Goal: Task Accomplishment & Management: Complete application form

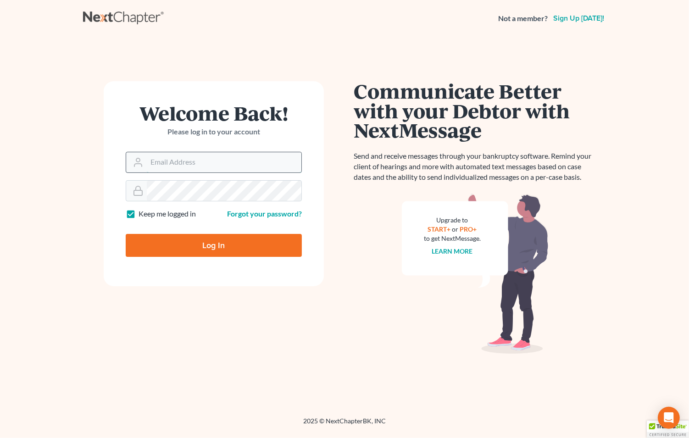
click at [219, 168] on input "Email Address" at bounding box center [224, 162] width 155 height 20
type input "murphyemurphy919@gmail.com"
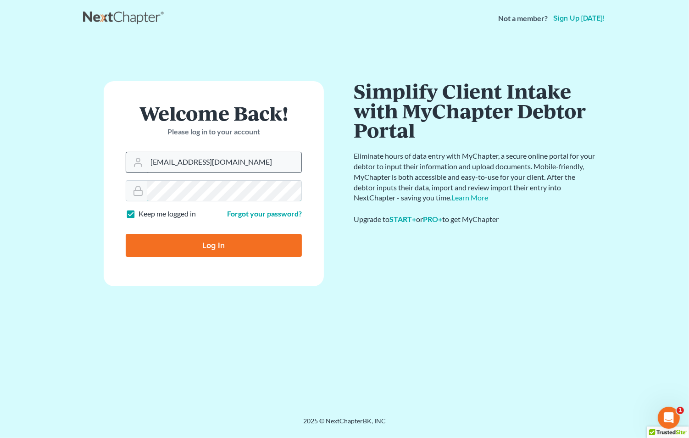
click at [126, 234] on input "Log In" at bounding box center [214, 245] width 176 height 23
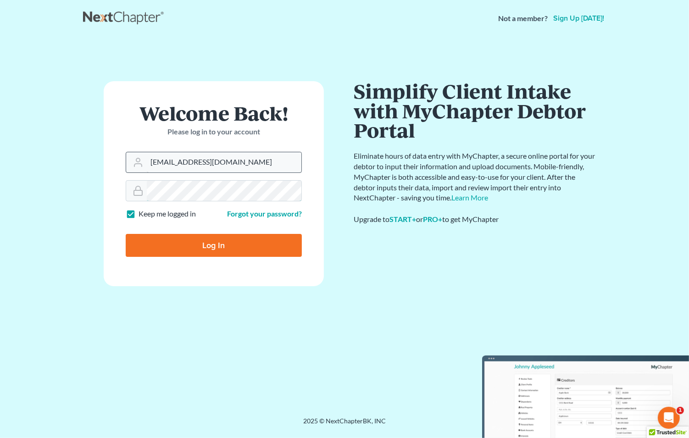
type input "Thinking..."
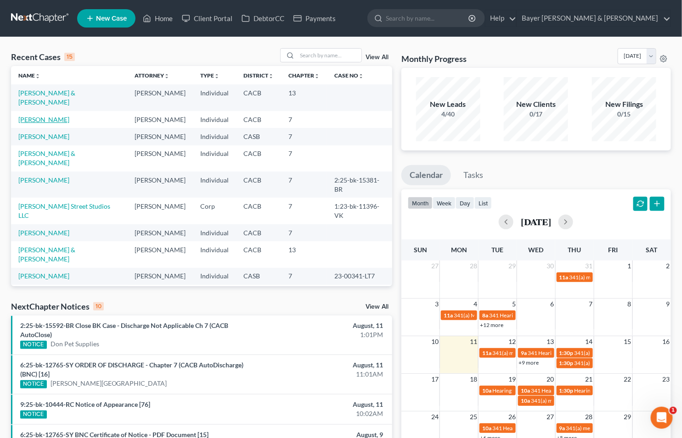
click at [38, 116] on link "[PERSON_NAME]" at bounding box center [43, 120] width 51 height 8
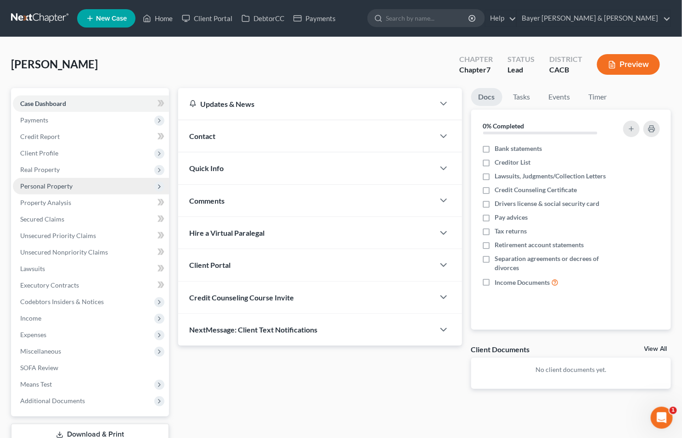
click at [46, 188] on span "Personal Property" at bounding box center [46, 186] width 52 height 8
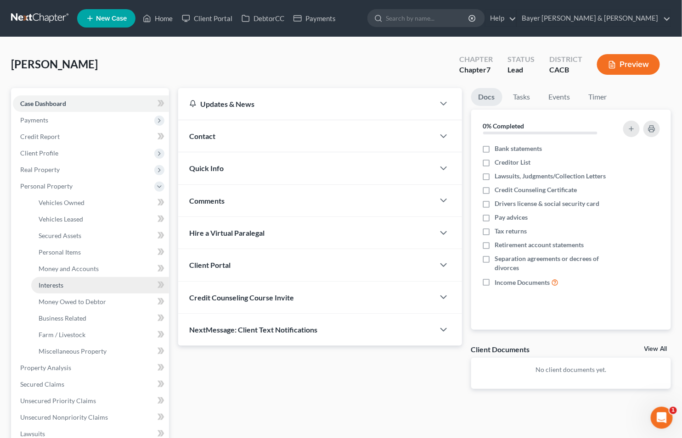
click at [69, 283] on link "Interests" at bounding box center [100, 285] width 138 height 17
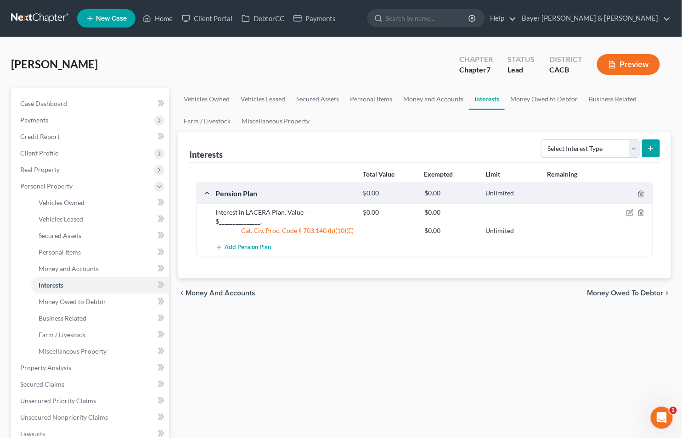
click at [603, 290] on span "Money Owed to Debtor" at bounding box center [625, 293] width 77 height 7
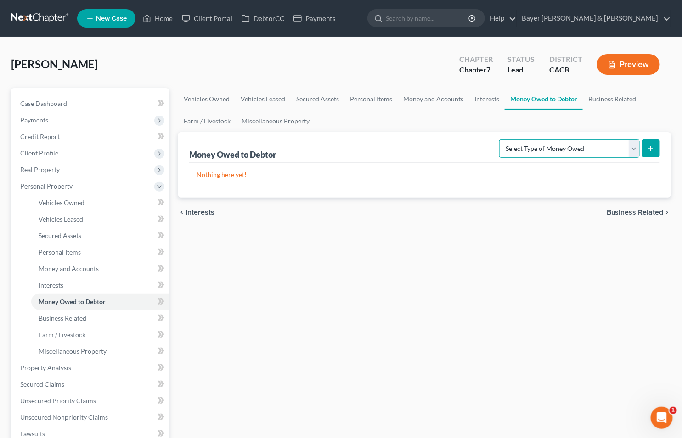
click at [632, 151] on select "Select Type of Money Owed Accounts Receivable Alimony Child Support Claims Agai…" at bounding box center [569, 149] width 140 height 18
click at [653, 213] on span "Business Related" at bounding box center [634, 212] width 57 height 7
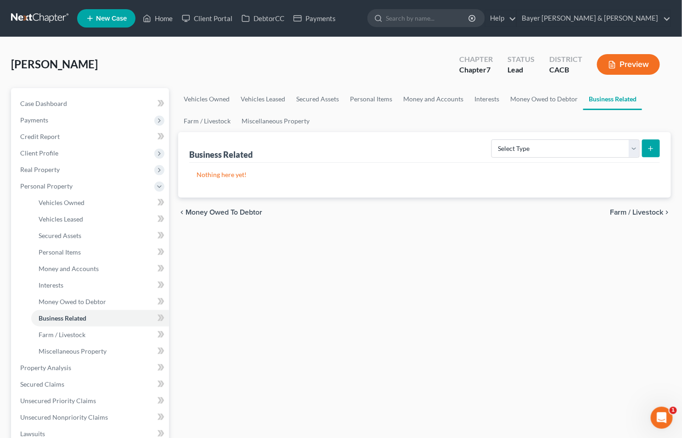
click at [626, 211] on span "Farm / Livestock" at bounding box center [637, 212] width 54 height 7
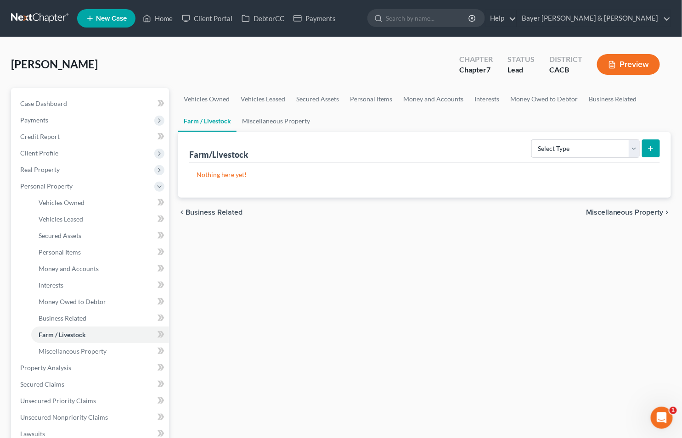
click at [622, 212] on span "Miscellaneous Property" at bounding box center [625, 212] width 78 height 7
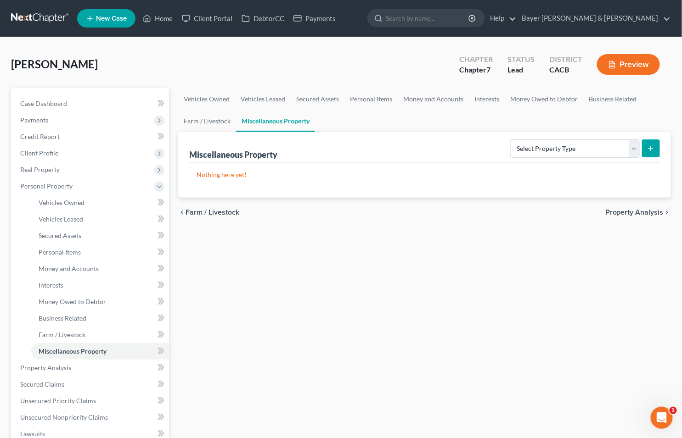
click at [622, 211] on span "Property Analysis" at bounding box center [634, 212] width 58 height 7
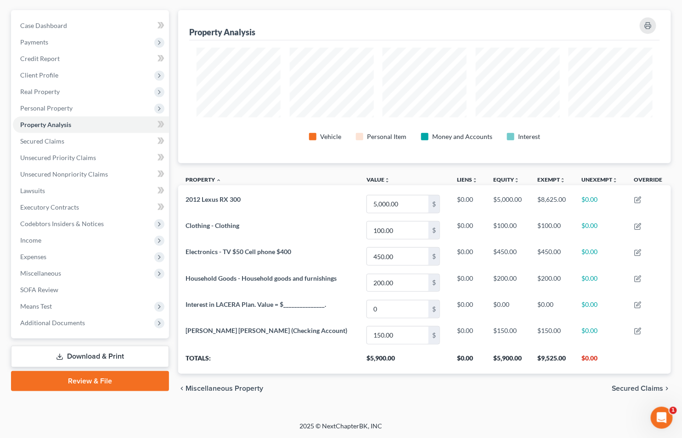
click at [632, 391] on span "Secured Claims" at bounding box center [637, 388] width 52 height 7
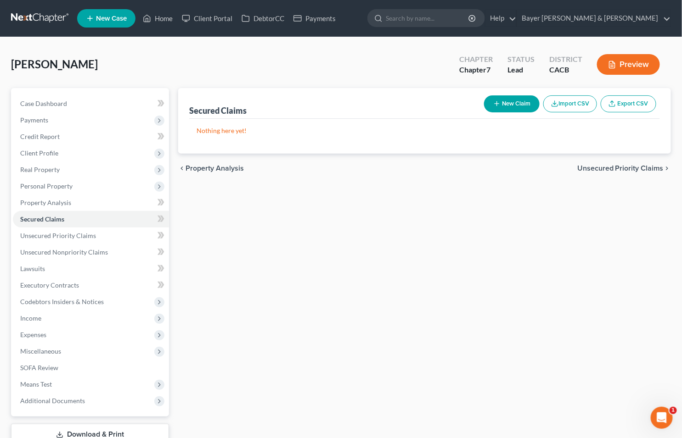
click at [585, 170] on span "Unsecured Priority Claims" at bounding box center [620, 168] width 86 height 7
click at [620, 165] on span "Unsecured Nonpriority Claims" at bounding box center [614, 168] width 100 height 7
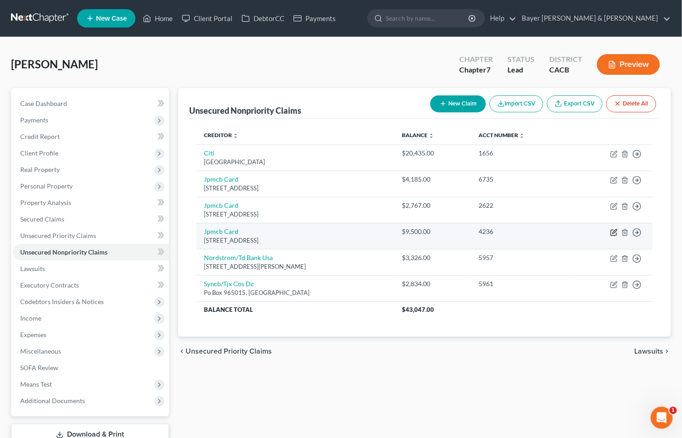
click at [612, 234] on icon "button" at bounding box center [613, 232] width 7 height 7
select select "7"
select select "2"
select select "0"
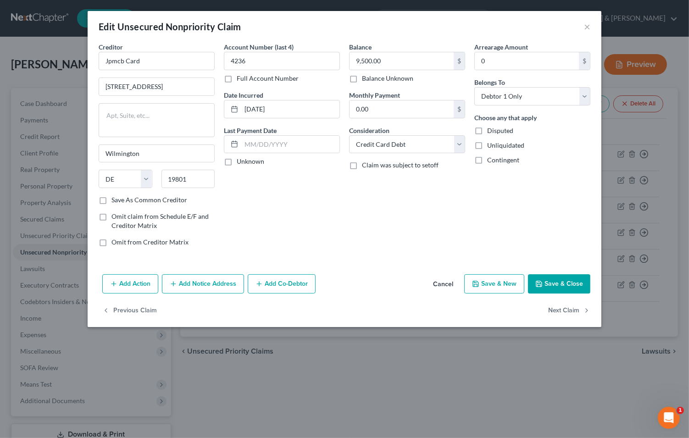
click at [542, 286] on icon "button" at bounding box center [539, 283] width 7 height 7
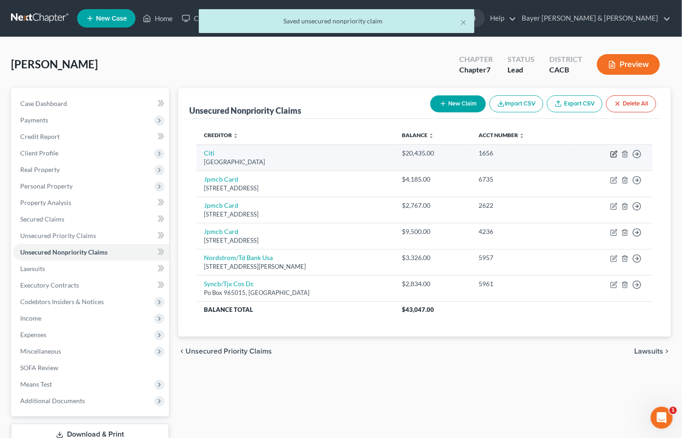
click at [616, 153] on icon "button" at bounding box center [614, 153] width 4 height 4
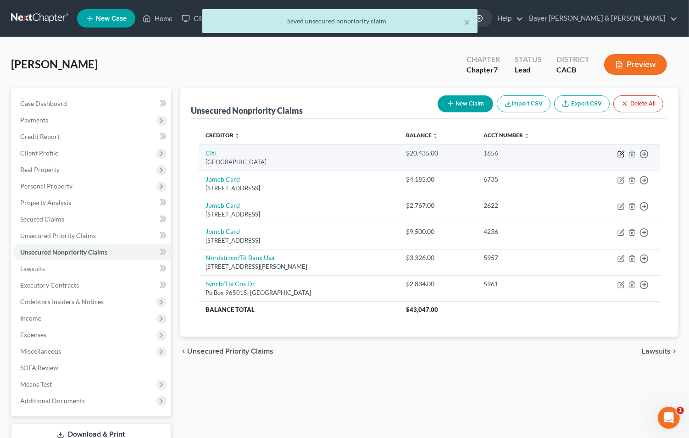
select select "43"
select select "2"
select select "0"
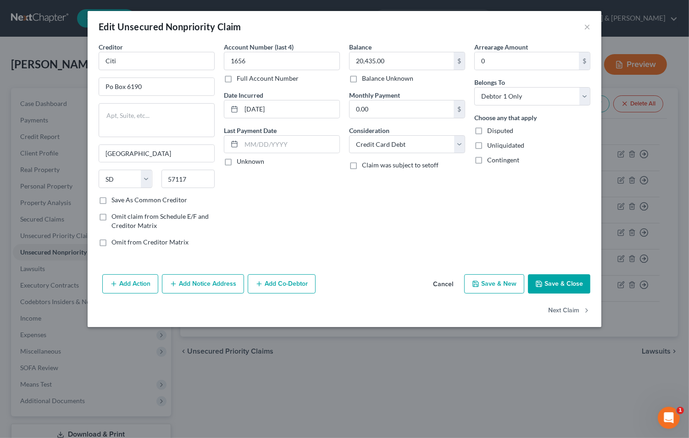
click at [112, 202] on label "Save As Common Creditor" at bounding box center [150, 200] width 76 height 9
click at [115, 202] on input "Save As Common Creditor" at bounding box center [118, 199] width 6 height 6
click at [553, 286] on button "Save & Close" at bounding box center [559, 284] width 62 height 19
checkbox input "false"
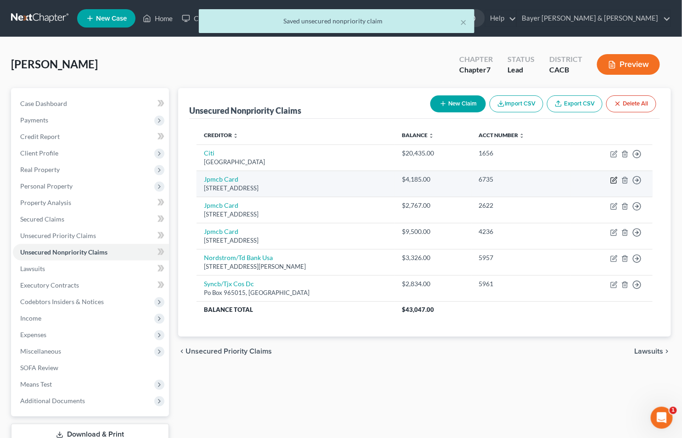
click at [612, 180] on icon "button" at bounding box center [613, 180] width 7 height 7
select select "7"
select select "2"
select select "0"
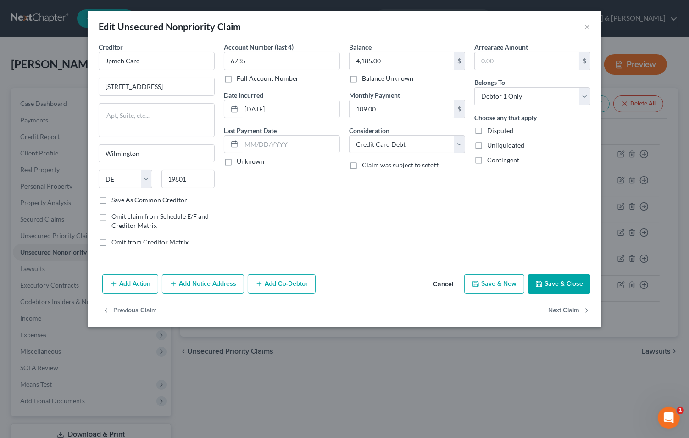
click at [112, 200] on label "Save As Common Creditor" at bounding box center [150, 200] width 76 height 9
click at [115, 200] on input "Save As Common Creditor" at bounding box center [118, 199] width 6 height 6
click at [562, 284] on button "Save & Close" at bounding box center [559, 284] width 62 height 19
checkbox input "false"
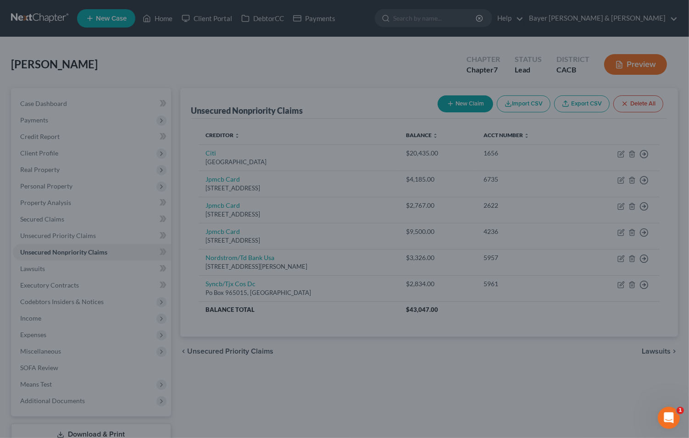
type input "0"
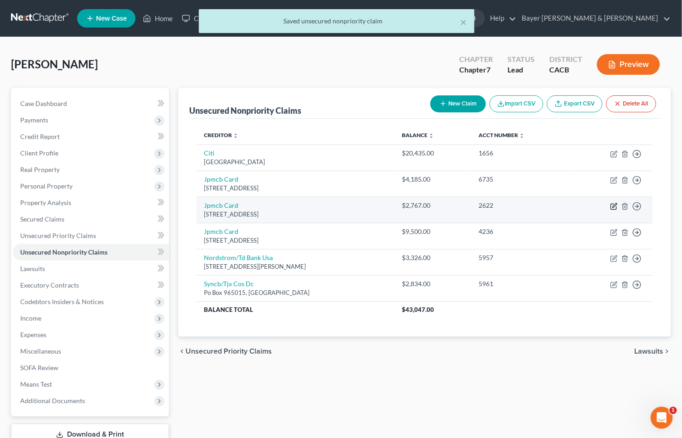
click at [611, 208] on icon "button" at bounding box center [613, 206] width 7 height 7
select select "7"
select select "2"
select select "0"
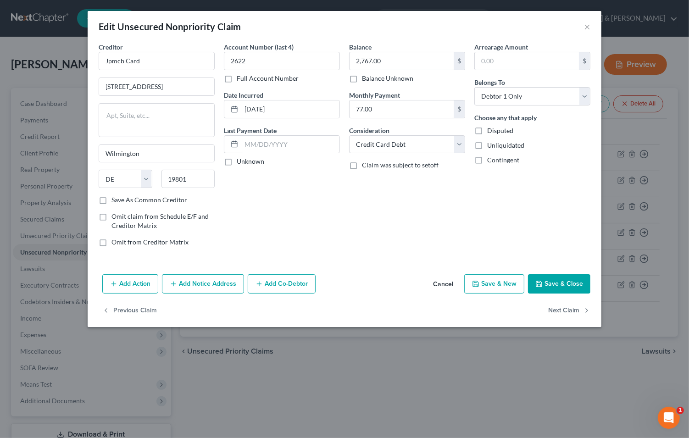
click at [551, 280] on button "Save & Close" at bounding box center [559, 284] width 62 height 19
type input "0"
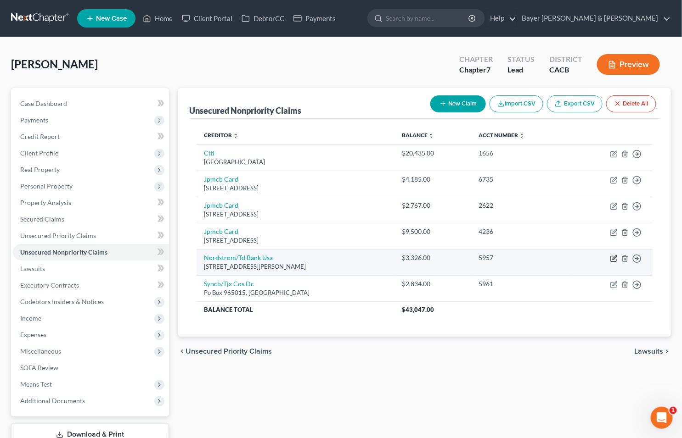
click at [615, 258] on icon "button" at bounding box center [613, 258] width 7 height 7
select select "5"
select select "2"
select select "0"
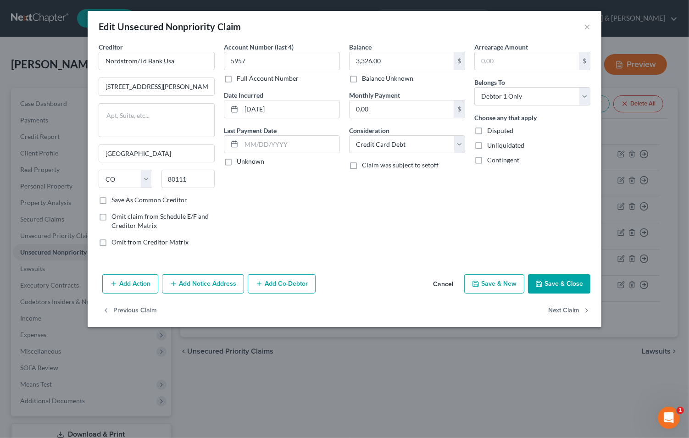
click at [112, 200] on label "Save As Common Creditor" at bounding box center [150, 200] width 76 height 9
click at [115, 200] on input "Save As Common Creditor" at bounding box center [118, 199] width 6 height 6
click at [565, 288] on button "Save & Close" at bounding box center [559, 284] width 62 height 19
checkbox input "false"
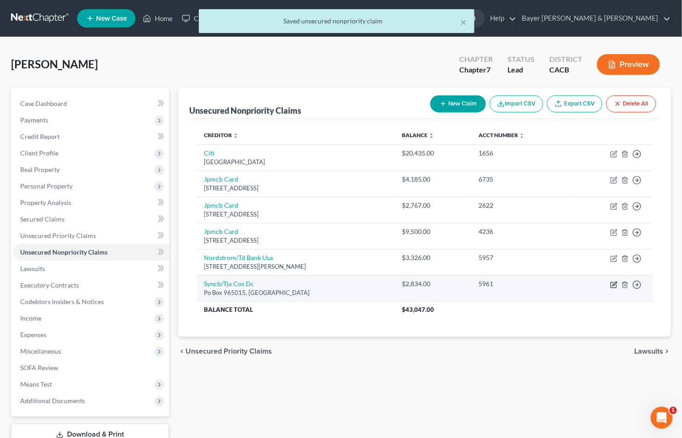
click at [613, 285] on icon "button" at bounding box center [614, 284] width 4 height 4
select select "9"
select select "2"
select select "0"
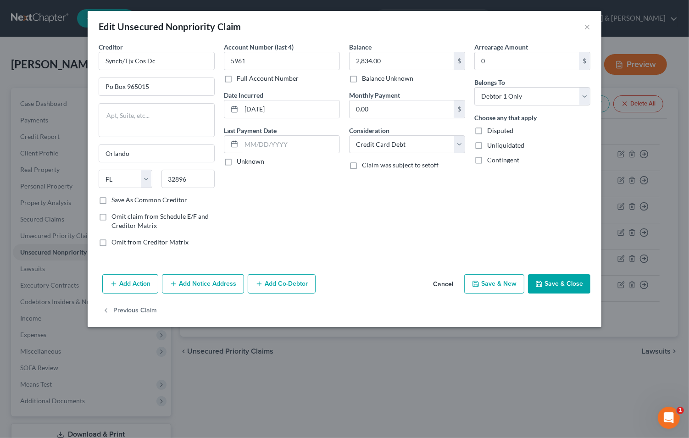
click at [564, 288] on button "Save & Close" at bounding box center [559, 284] width 62 height 19
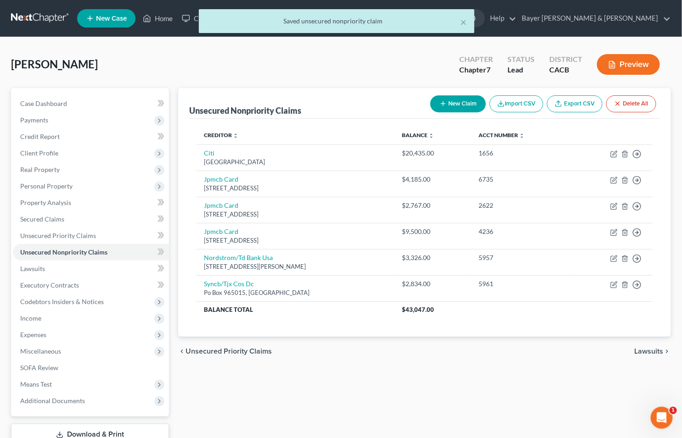
click at [646, 348] on span "Lawsuits" at bounding box center [648, 351] width 29 height 7
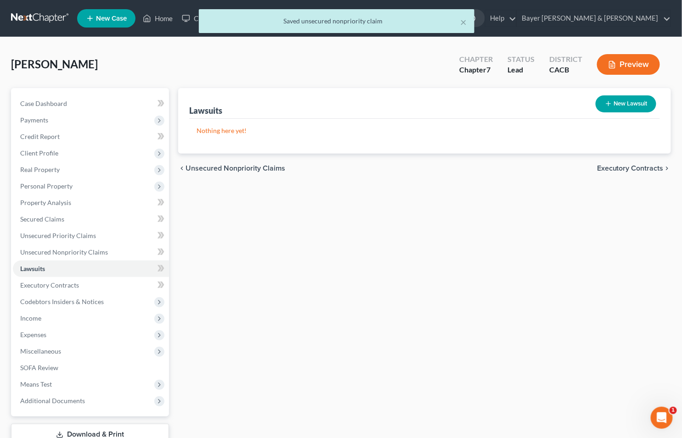
click at [607, 170] on span "Executory Contracts" at bounding box center [630, 168] width 67 height 7
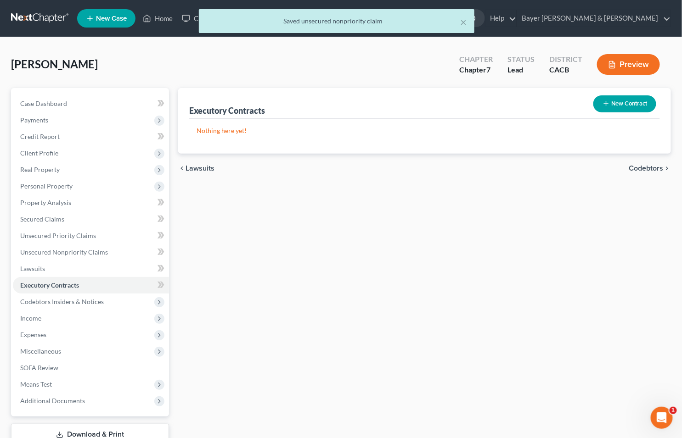
click at [638, 165] on span "Codebtors" at bounding box center [646, 168] width 34 height 7
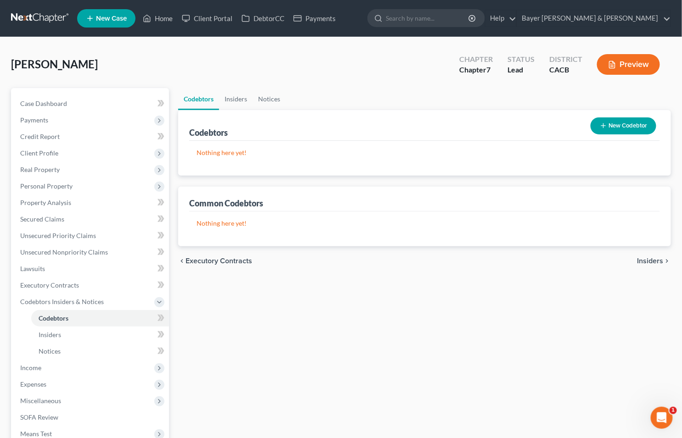
click at [646, 260] on span "Insiders" at bounding box center [650, 261] width 26 height 7
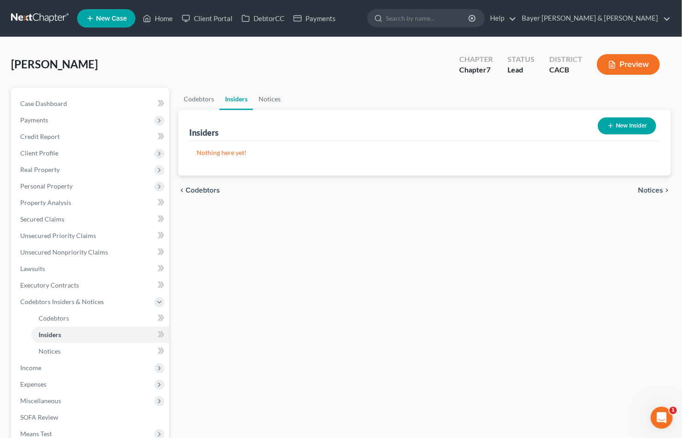
click at [643, 190] on span "Notices" at bounding box center [650, 190] width 25 height 7
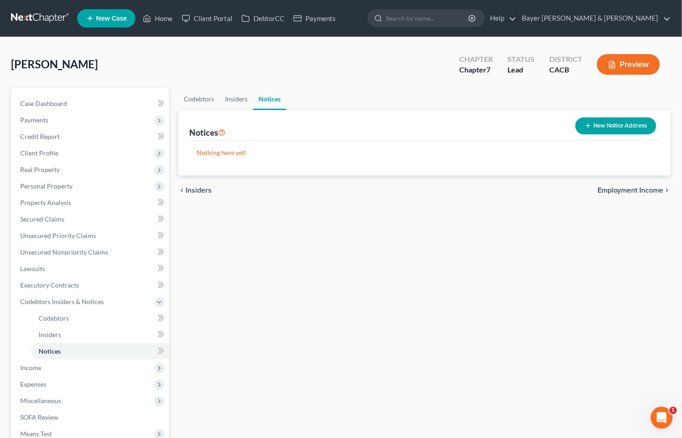
click at [647, 192] on span "Employment Income" at bounding box center [630, 190] width 66 height 7
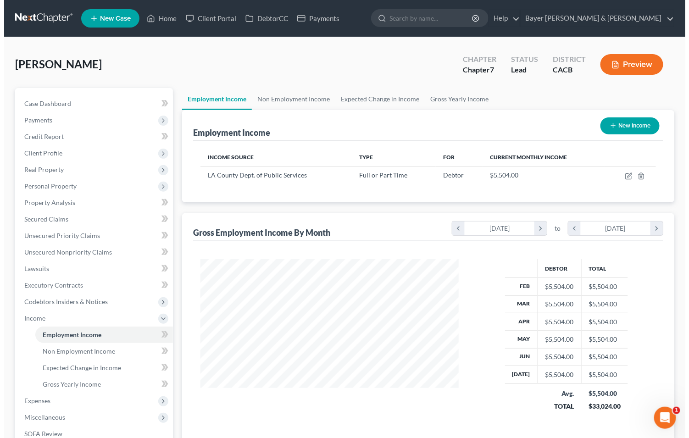
scroll to position [164, 277]
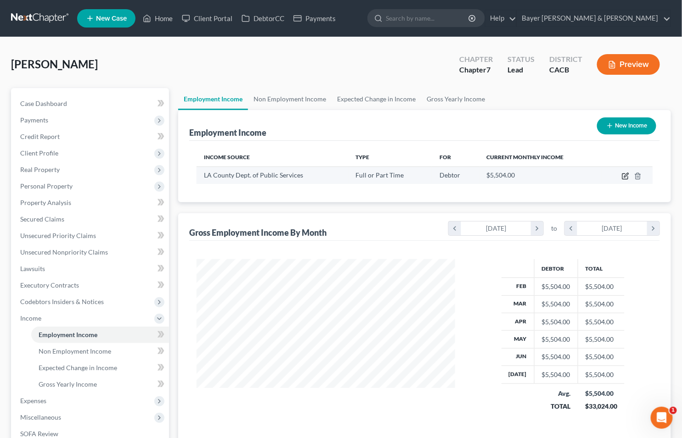
click at [626, 178] on icon "button" at bounding box center [625, 176] width 7 height 7
select select "0"
select select "4"
select select "0"
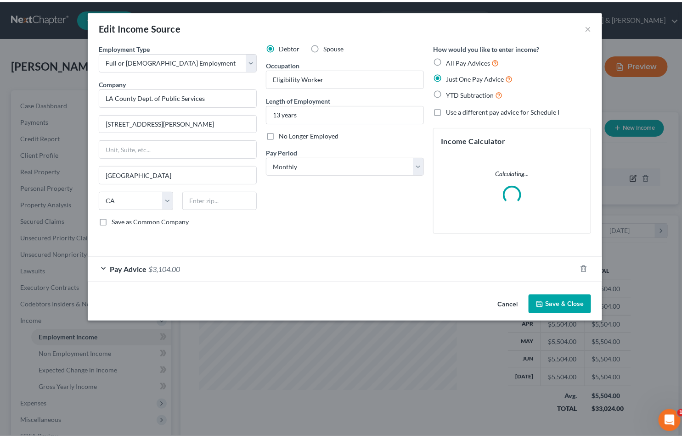
scroll to position [164, 280]
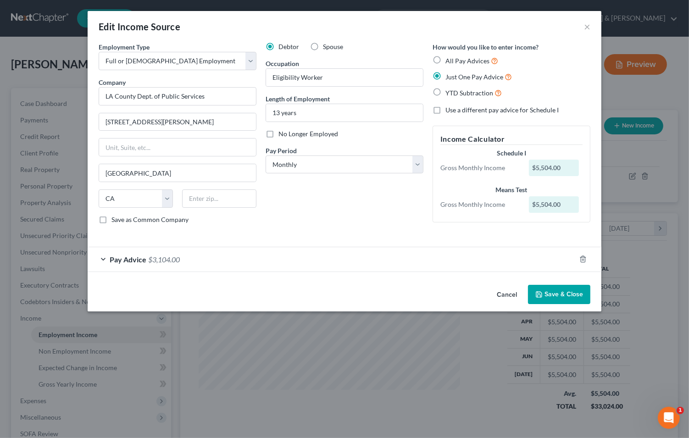
click at [553, 294] on button "Save & Close" at bounding box center [559, 294] width 62 height 19
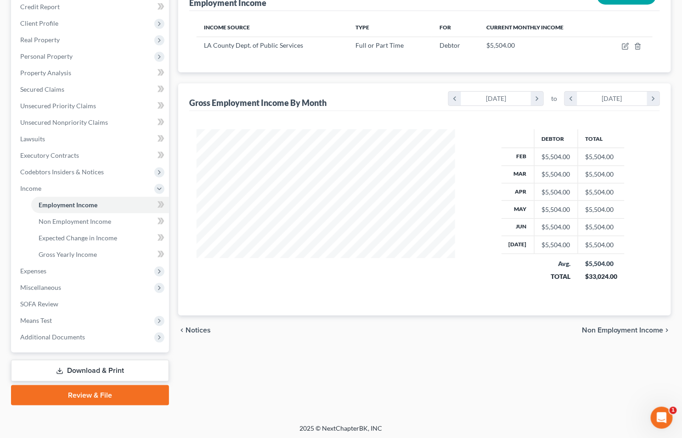
scroll to position [131, 0]
click at [627, 328] on span "Non Employment Income" at bounding box center [623, 329] width 82 height 7
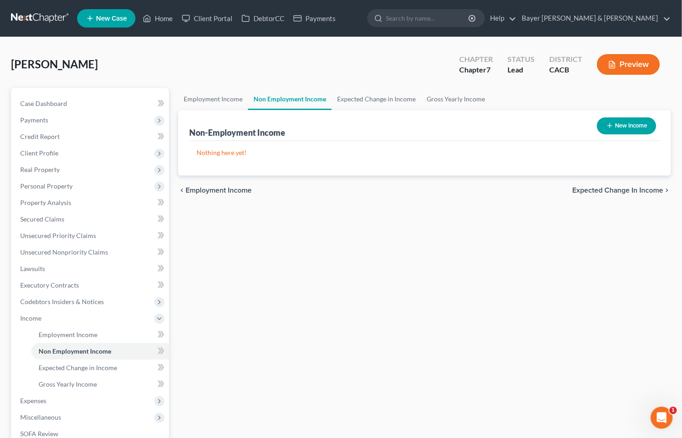
click at [584, 190] on span "Expected Change in Income" at bounding box center [617, 190] width 91 height 7
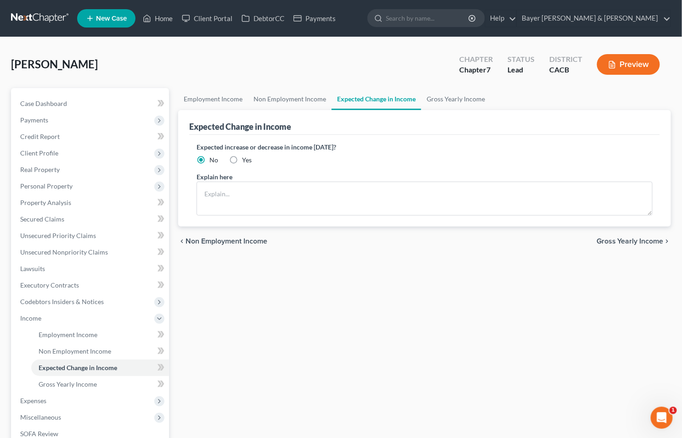
click at [626, 239] on span "Gross Yearly Income" at bounding box center [629, 241] width 67 height 7
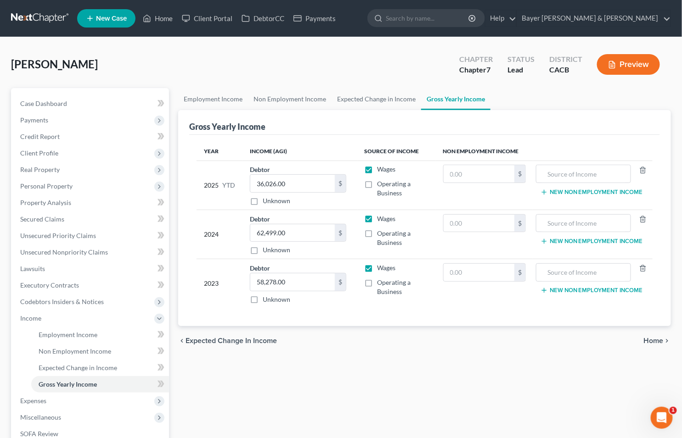
click at [650, 340] on span "Home" at bounding box center [654, 340] width 20 height 7
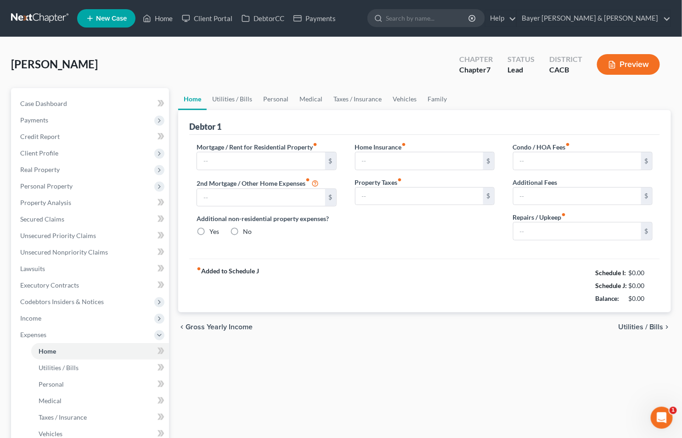
type input "1,600.00"
type input "0.00"
radio input "true"
type input "0.00"
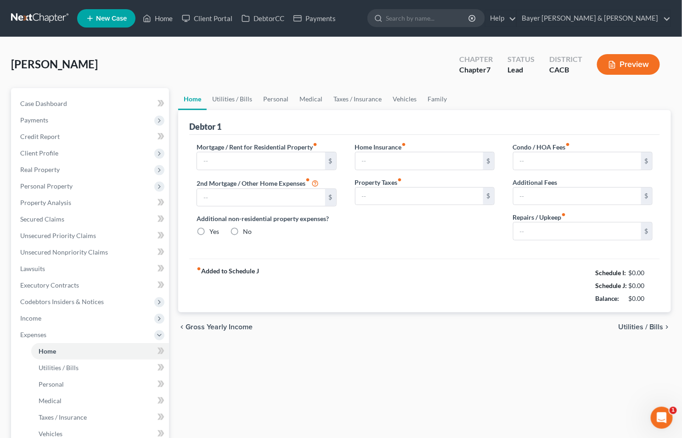
type input "0.00"
click at [633, 324] on span "Utilities / Bills" at bounding box center [640, 327] width 45 height 7
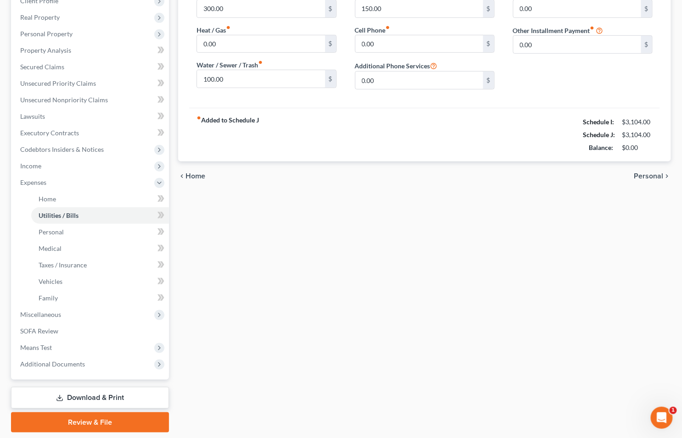
scroll to position [153, 0]
click at [159, 182] on icon at bounding box center [159, 182] width 7 height 7
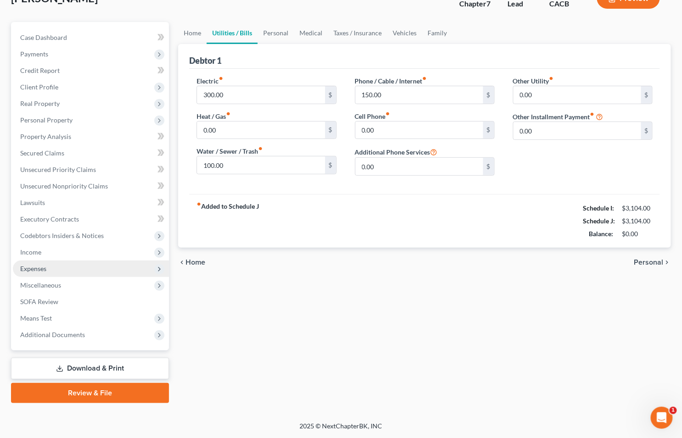
scroll to position [65, 0]
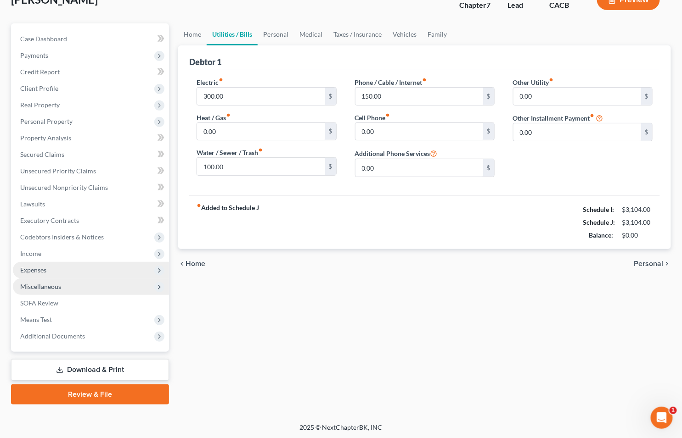
click at [51, 286] on span "Miscellaneous" at bounding box center [40, 287] width 41 height 8
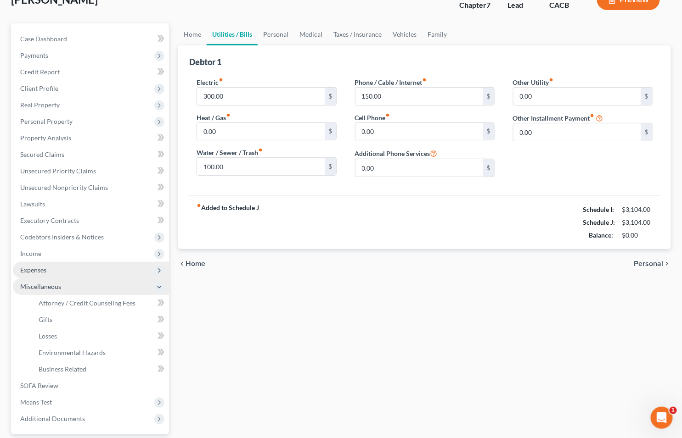
scroll to position [147, 0]
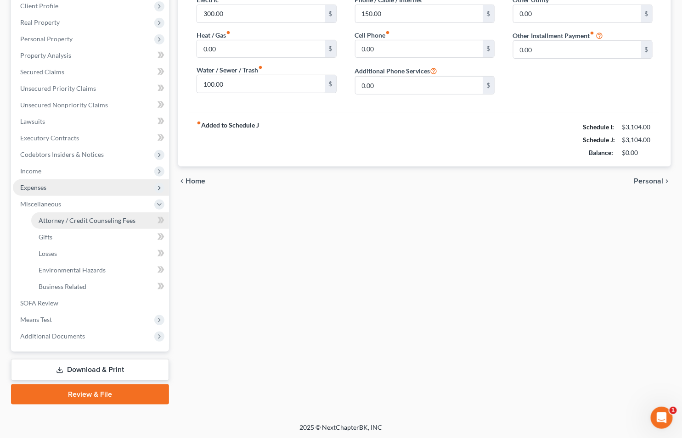
click at [44, 217] on span "Attorney / Credit Counseling Fees" at bounding box center [87, 221] width 97 height 8
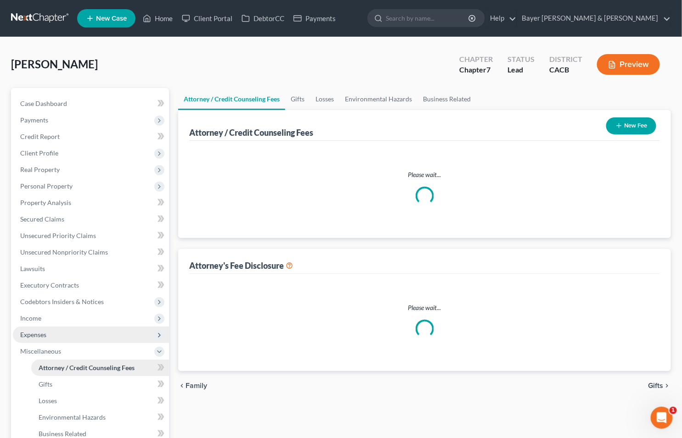
select select "2"
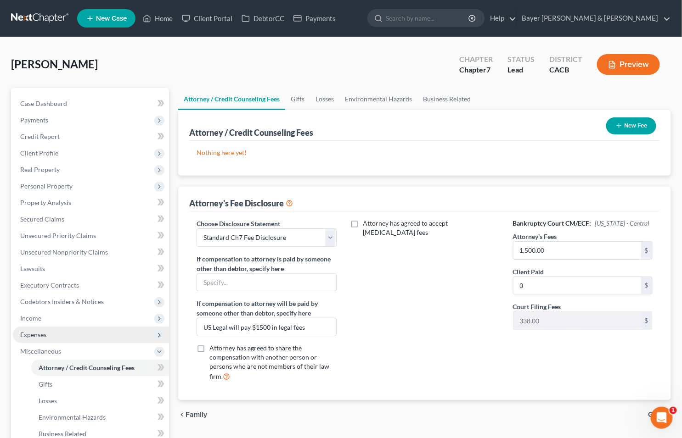
click at [624, 125] on button "New Fee" at bounding box center [631, 126] width 50 height 17
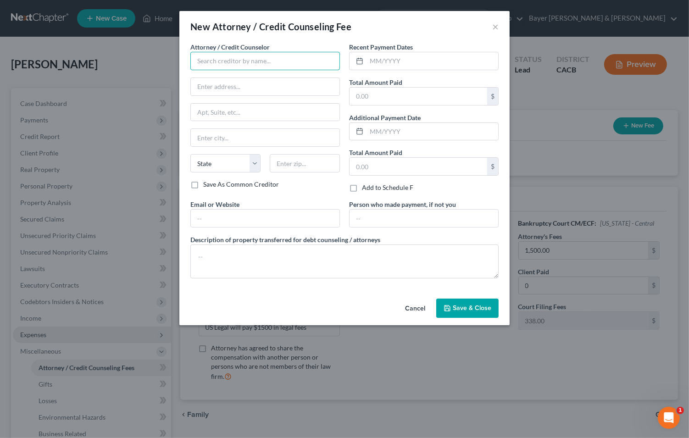
click at [246, 58] on input "text" at bounding box center [265, 61] width 150 height 18
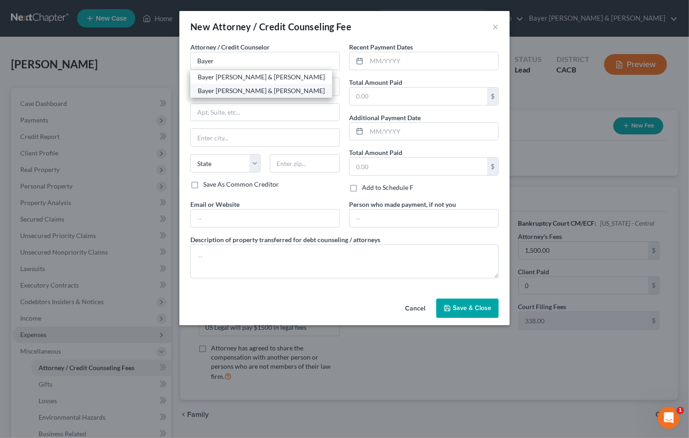
click at [199, 88] on div "Bayer [PERSON_NAME] & [PERSON_NAME]" at bounding box center [261, 90] width 127 height 9
type input "Bayer [PERSON_NAME] & [PERSON_NAME]"
type input "[STREET_ADDRESS]"
type input "Suite 1900"
type input "[GEOGRAPHIC_DATA]"
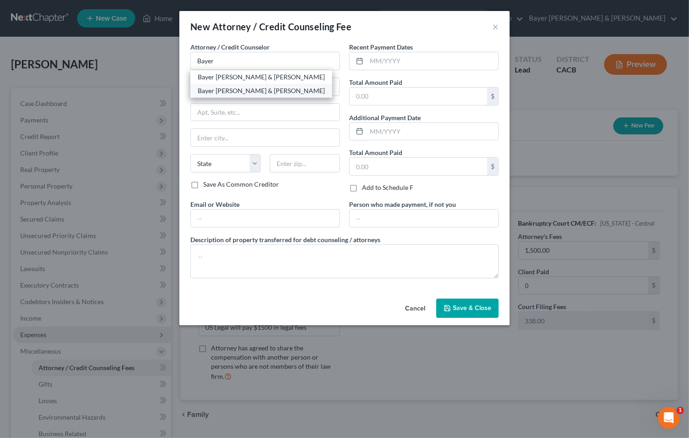
select select "4"
type input "90017"
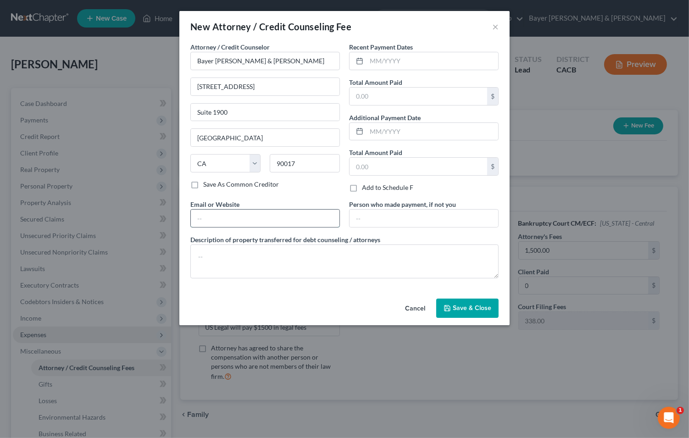
click at [226, 214] on input "text" at bounding box center [265, 218] width 149 height 17
type input "J"
type input "[EMAIL_ADDRESS][DOMAIN_NAME]"
click at [386, 64] on input "text" at bounding box center [433, 60] width 132 height 17
type input "$"
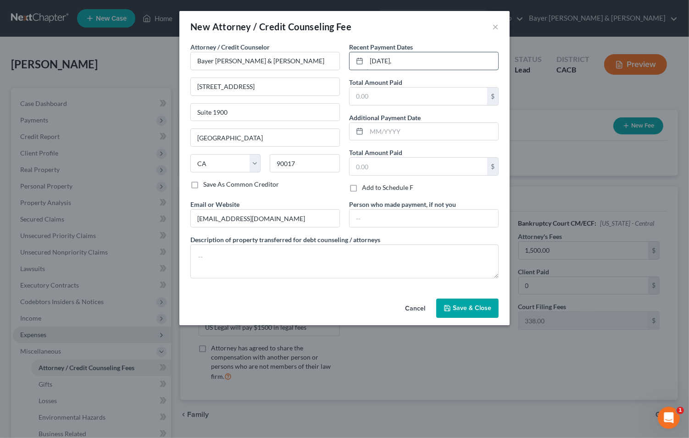
type input "[DATE],"
type input "1,000"
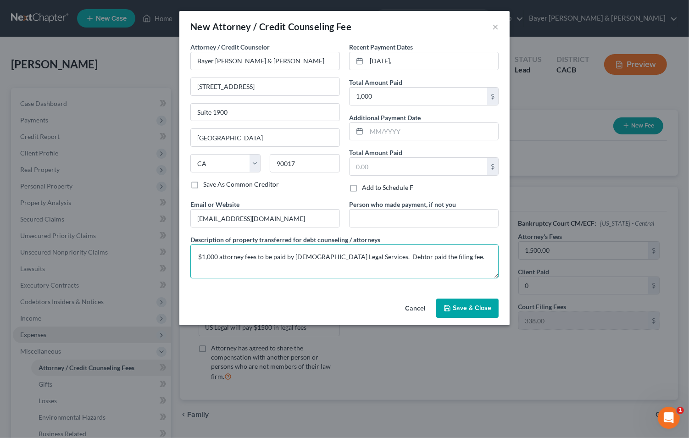
type textarea "$1,000 attorney fees to be paid by [DEMOGRAPHIC_DATA] Legal Services. Debtor pa…"
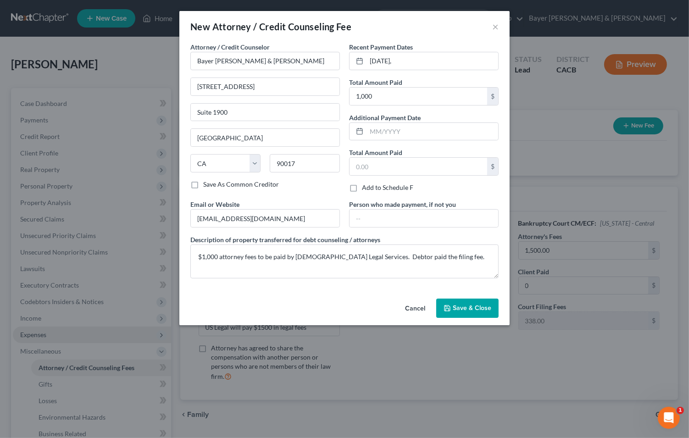
click at [453, 308] on button "Save & Close" at bounding box center [468, 308] width 62 height 19
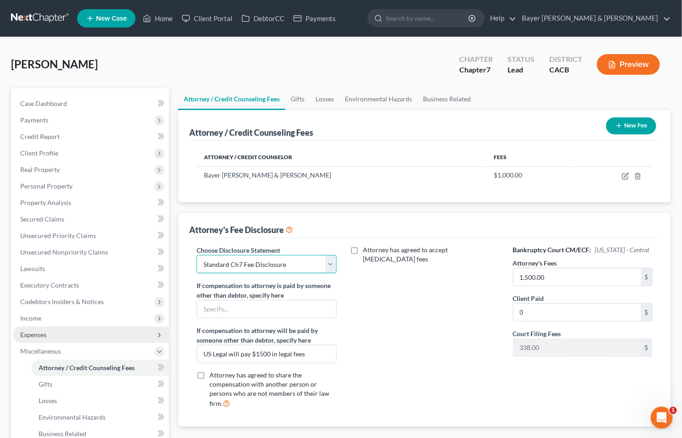
click at [333, 261] on select "Select Substitution in Ch 7 (when UST requests docs) Chapter 11 Standard Ch7 Fe…" at bounding box center [266, 264] width 140 height 18
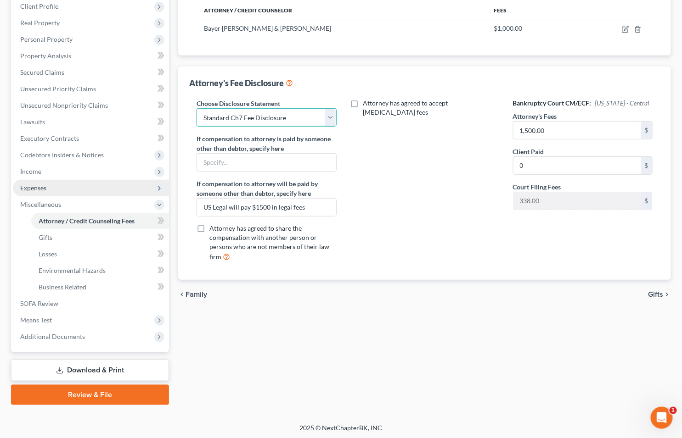
scroll to position [147, 0]
click at [650, 295] on span "Gifts" at bounding box center [655, 294] width 15 height 7
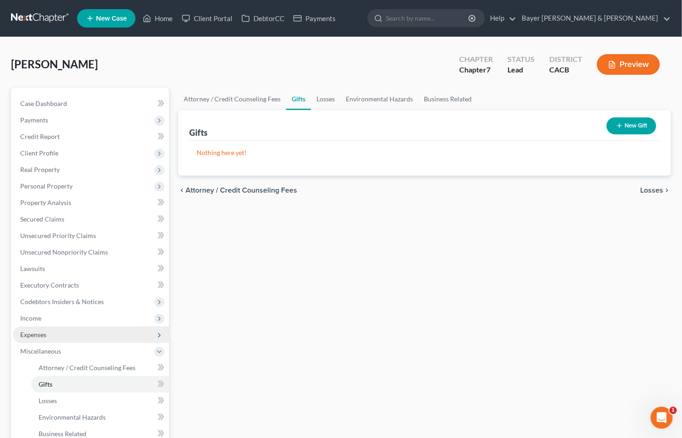
click at [655, 189] on span "Losses" at bounding box center [651, 190] width 23 height 7
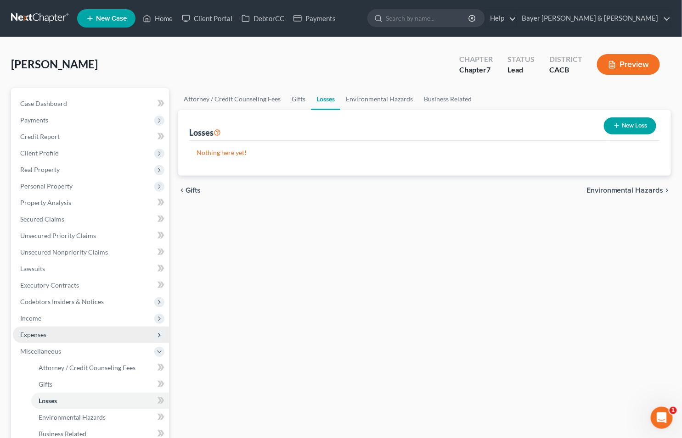
click at [639, 187] on span "Environmental Hazards" at bounding box center [624, 190] width 77 height 7
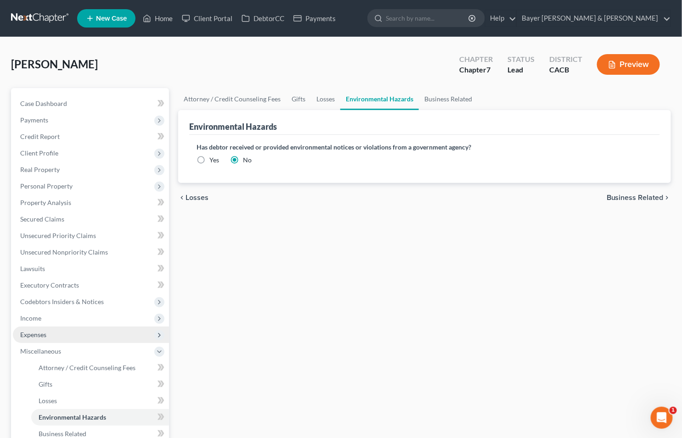
click at [630, 195] on span "Business Related" at bounding box center [634, 197] width 57 height 7
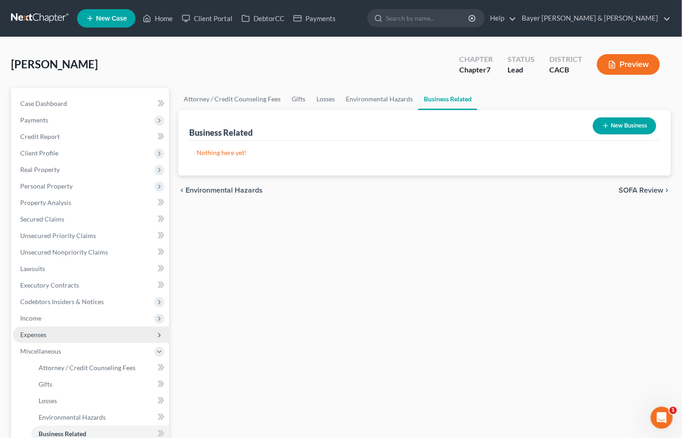
click at [630, 195] on div "chevron_left Environmental Hazards SOFA Review chevron_right" at bounding box center [424, 190] width 493 height 29
click at [629, 187] on span "SOFA Review" at bounding box center [641, 190] width 45 height 7
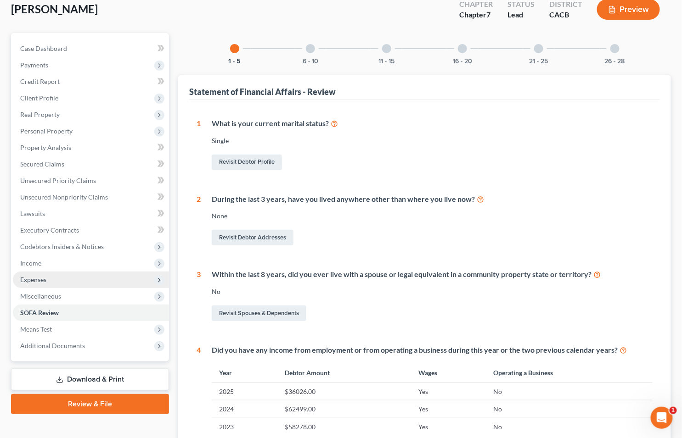
scroll to position [47, 0]
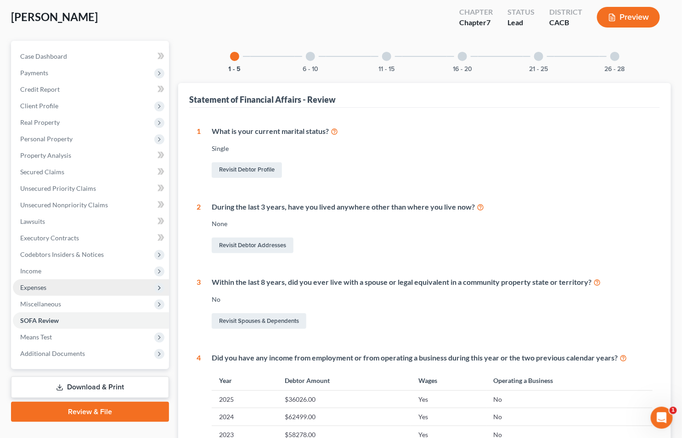
click at [311, 60] on div at bounding box center [310, 56] width 9 height 9
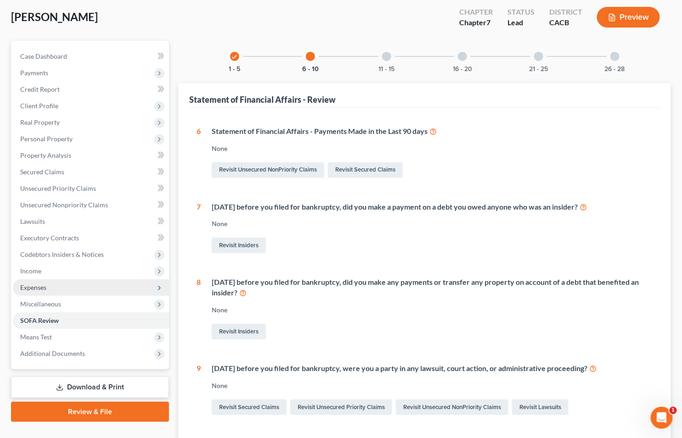
click at [387, 58] on div at bounding box center [386, 56] width 9 height 9
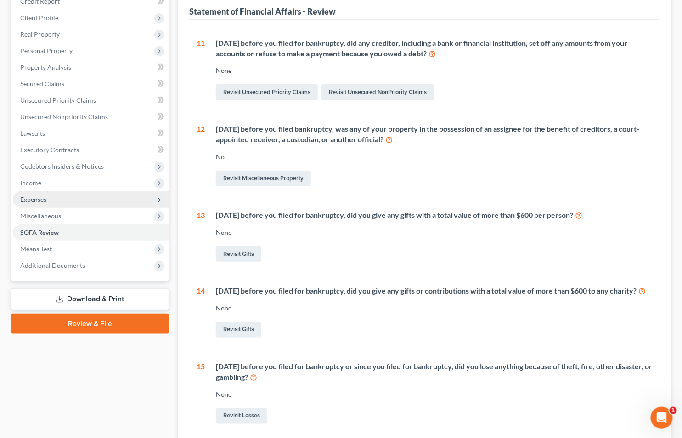
scroll to position [0, 0]
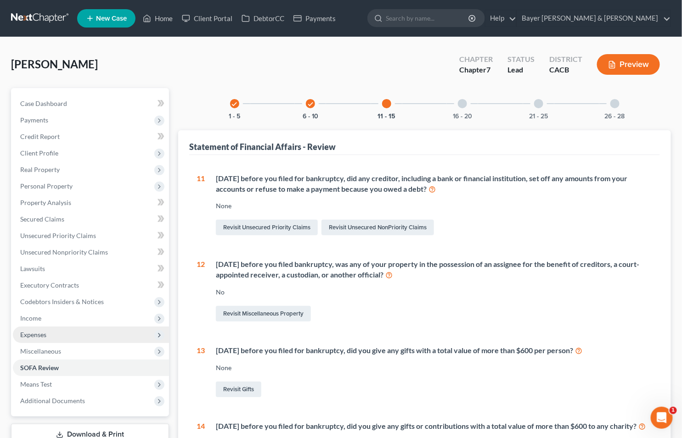
click at [465, 103] on div at bounding box center [462, 103] width 9 height 9
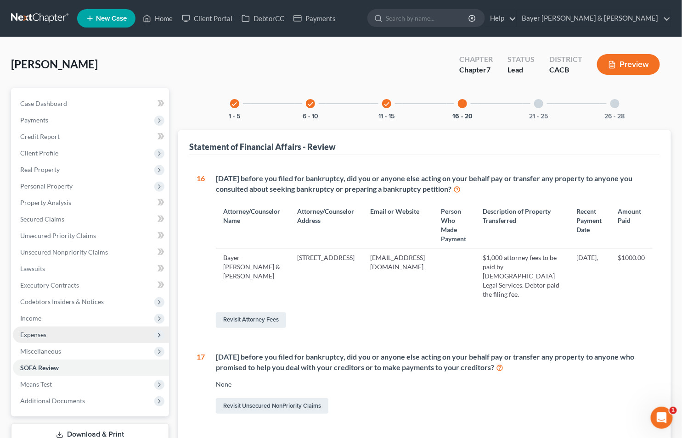
click at [534, 104] on div at bounding box center [538, 103] width 9 height 9
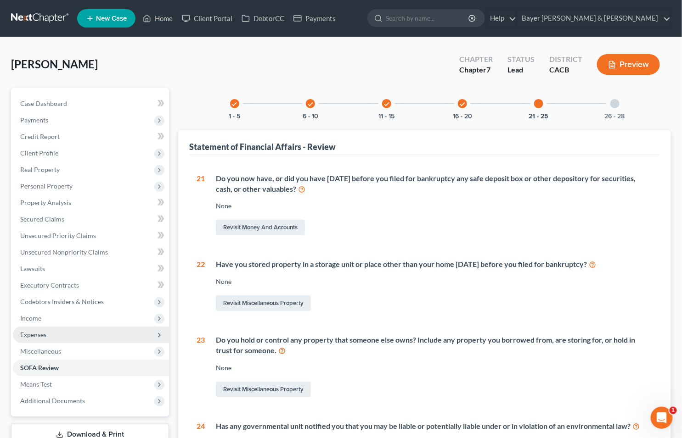
click at [614, 106] on div at bounding box center [614, 103] width 9 height 9
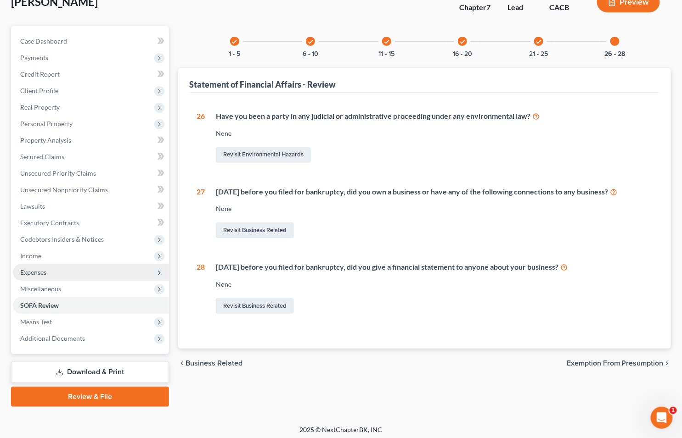
scroll to position [65, 0]
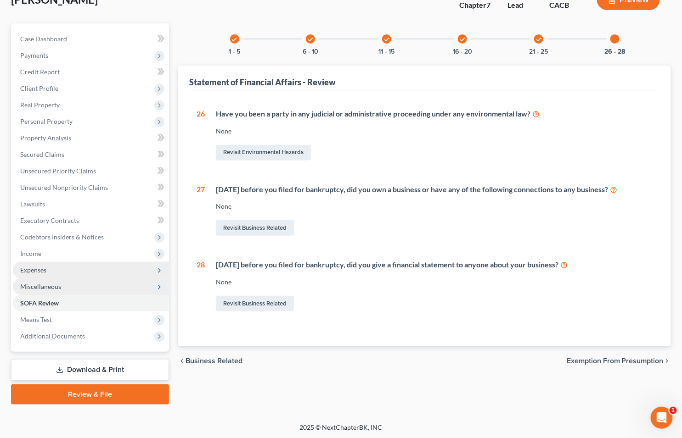
click at [42, 286] on span "Miscellaneous" at bounding box center [40, 287] width 41 height 8
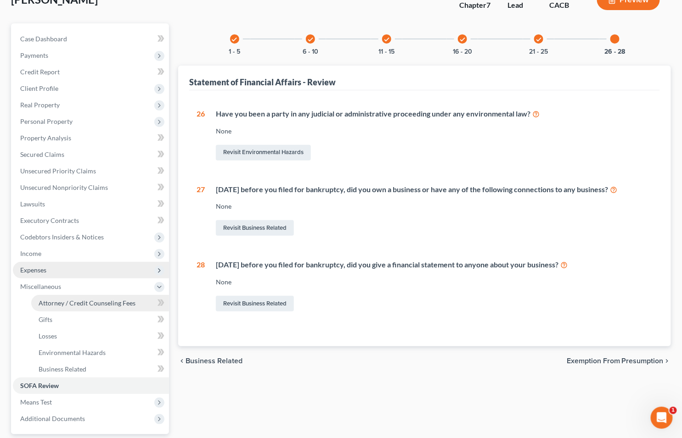
click at [60, 309] on link "Attorney / Credit Counseling Fees" at bounding box center [100, 303] width 138 height 17
select select "2"
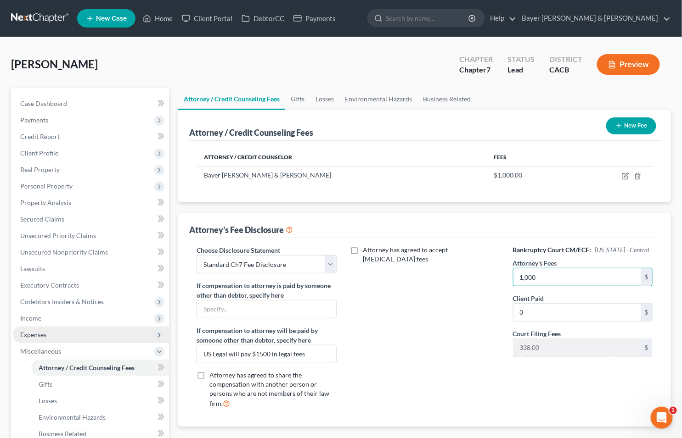
type input "1,000"
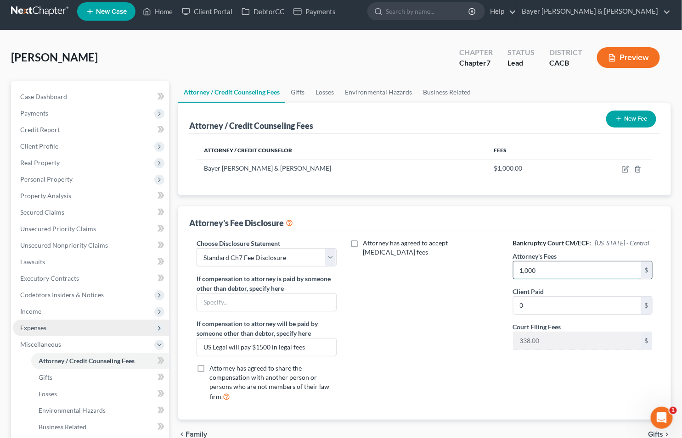
click at [547, 272] on input "1,000" at bounding box center [577, 270] width 128 height 17
type input "1,500"
click at [97, 339] on span "Miscellaneous" at bounding box center [91, 344] width 156 height 17
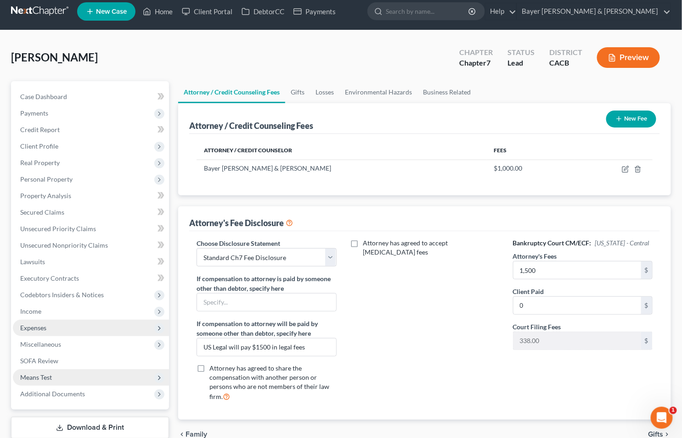
click at [48, 375] on span "Means Test" at bounding box center [36, 378] width 32 height 8
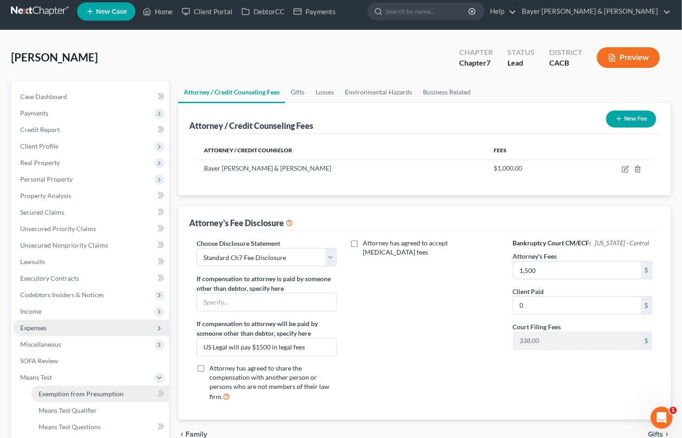
click at [51, 392] on span "Exemption from Presumption" at bounding box center [81, 394] width 85 height 8
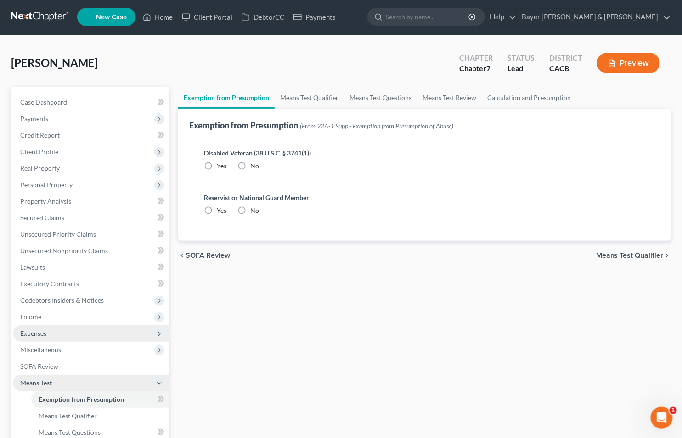
radio input "true"
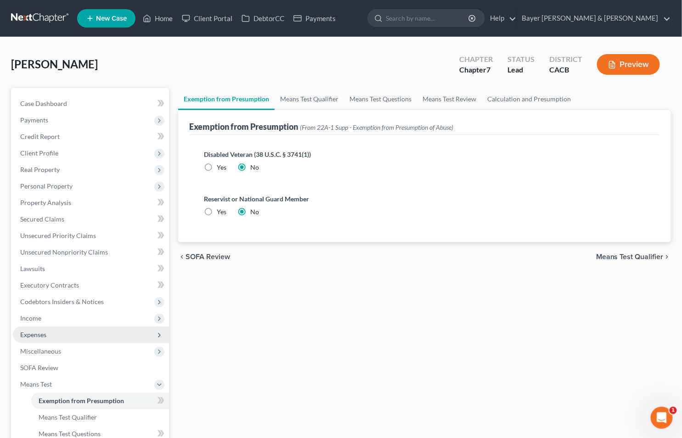
click at [628, 253] on span "Means Test Qualifier" at bounding box center [629, 256] width 67 height 7
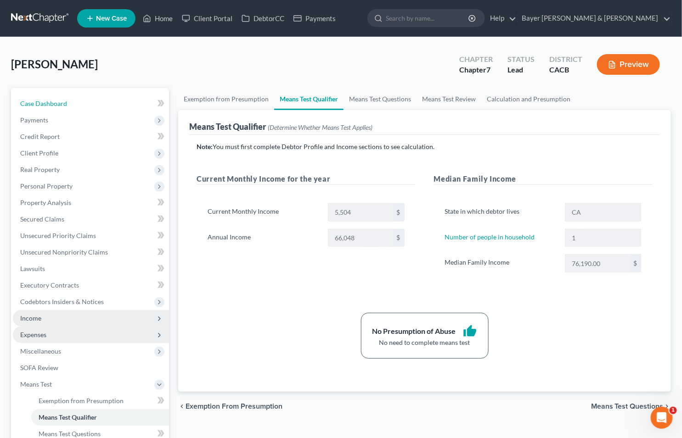
drag, startPoint x: 56, startPoint y: 99, endPoint x: 36, endPoint y: 310, distance: 212.6
click at [57, 100] on span "Case Dashboard" at bounding box center [43, 104] width 47 height 8
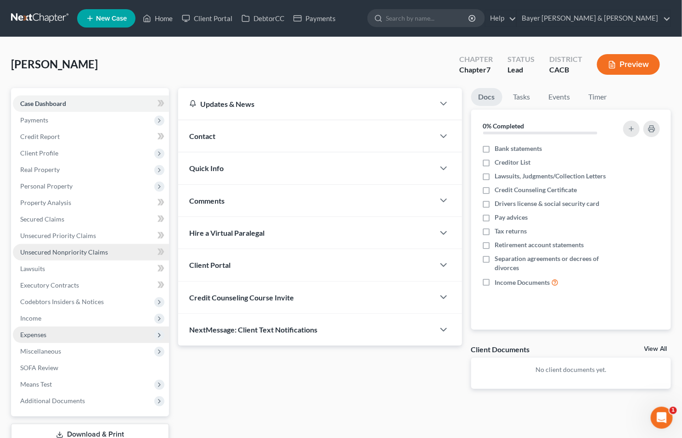
click at [50, 250] on span "Unsecured Nonpriority Claims" at bounding box center [64, 252] width 88 height 8
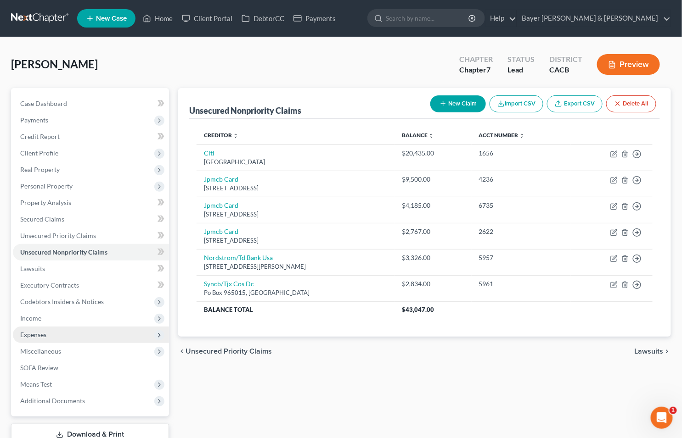
click at [446, 98] on button "New Claim" at bounding box center [458, 103] width 56 height 17
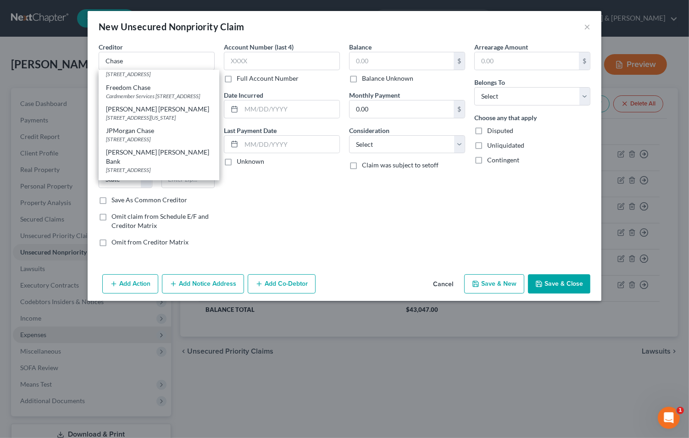
scroll to position [121, 0]
click at [175, 99] on div "Cardmember Services [STREET_ADDRESS]" at bounding box center [159, 95] width 106 height 8
type input "Freedom Chase"
type input "Cardmember Services"
type textarea "PO Box 6294"
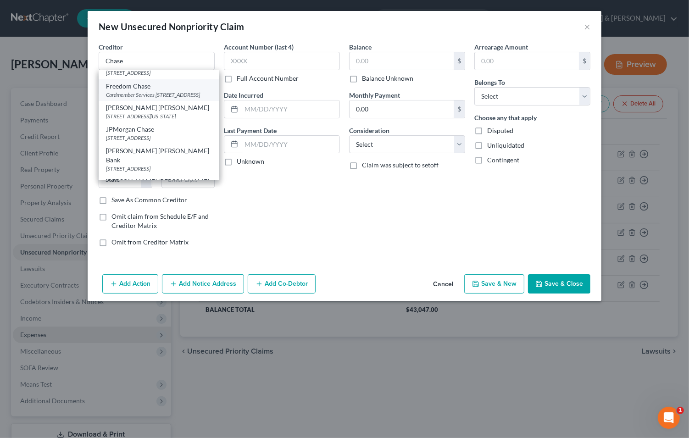
type input "[PERSON_NAME] Stream"
select select "14"
type input "60197"
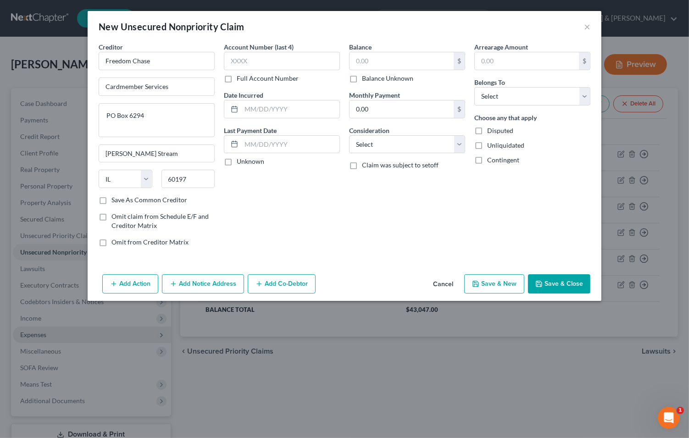
scroll to position [0, 0]
click at [131, 60] on input "Freedom Chase" at bounding box center [157, 61] width 116 height 18
click at [140, 62] on input "Chase" at bounding box center [157, 61] width 116 height 18
type input "Chase Freedom"
click at [112, 200] on label "Save As Common Creditor" at bounding box center [150, 200] width 76 height 9
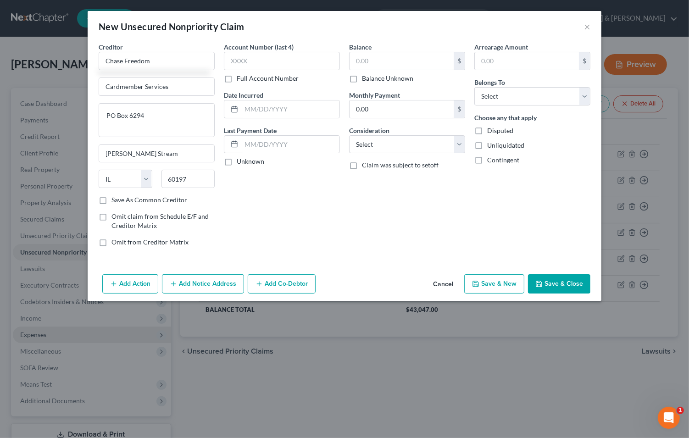
click at [115, 200] on input "Save As Common Creditor" at bounding box center [118, 199] width 6 height 6
checkbox input "true"
click at [400, 61] on input "text" at bounding box center [402, 60] width 104 height 17
type input "4,185"
select select "2"
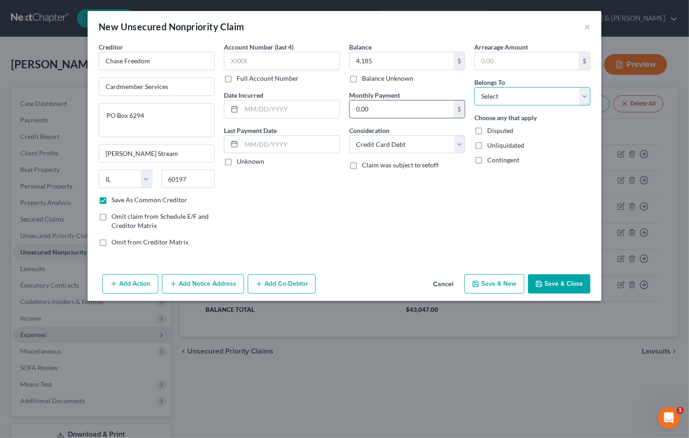
select select "0"
click at [504, 285] on button "Save & New" at bounding box center [495, 284] width 60 height 19
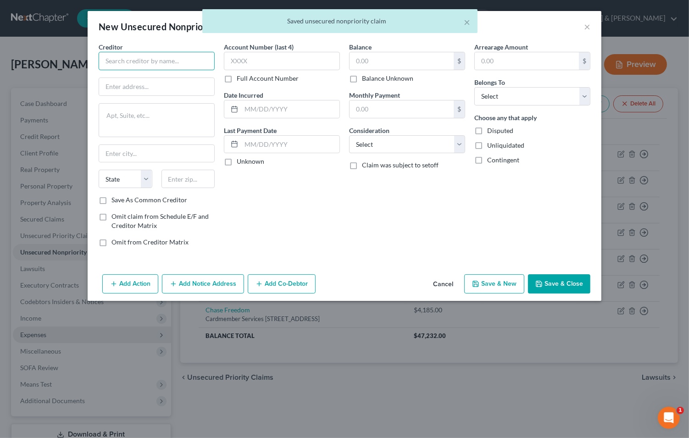
click at [140, 61] on input "text" at bounding box center [157, 61] width 116 height 18
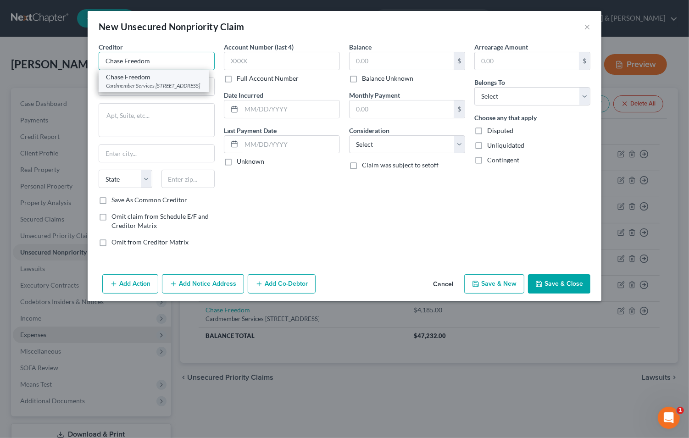
type input "Chase Freedom"
click at [140, 90] on div "Cardmember Services [STREET_ADDRESS]" at bounding box center [153, 86] width 95 height 8
type input "Cardmember Services"
type textarea "PO Box 6294"
type input "[PERSON_NAME] Stream"
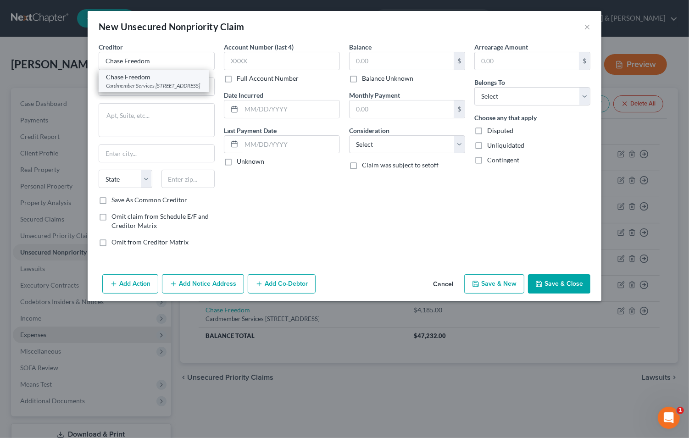
select select "14"
type input "60197"
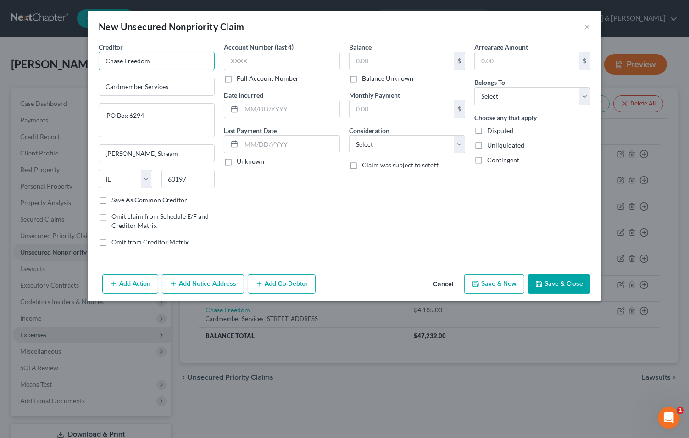
click at [167, 57] on input "Chase Freedom" at bounding box center [157, 61] width 116 height 18
type input "Chase Freedom Unlimited"
click at [389, 63] on input "text" at bounding box center [402, 60] width 104 height 17
type input "2,767"
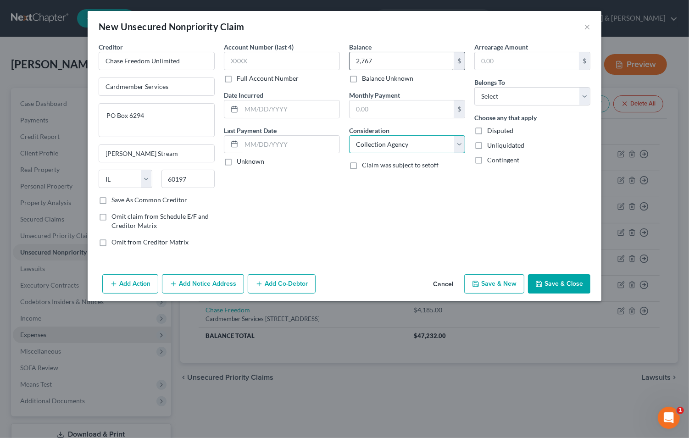
select select "2"
select select "0"
click at [490, 280] on button "Save & New" at bounding box center [495, 284] width 60 height 19
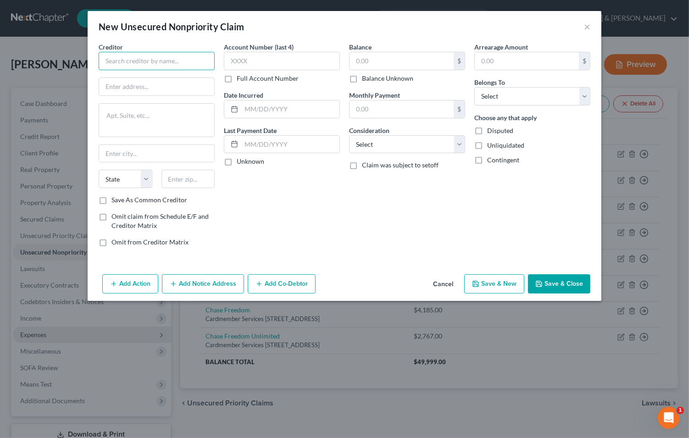
click at [115, 62] on input "text" at bounding box center [157, 61] width 116 height 18
type input "C"
type input "S"
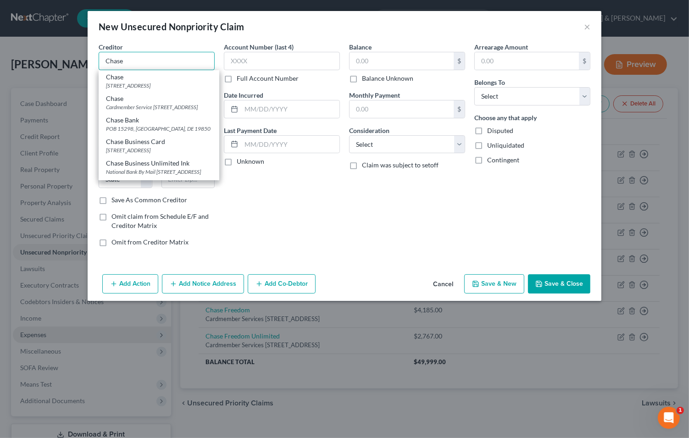
type input "Chase"
click at [172, 84] on div "[STREET_ADDRESS]" at bounding box center [159, 86] width 106 height 8
type input "PO Box 15369"
type input "Wilmington"
select select "7"
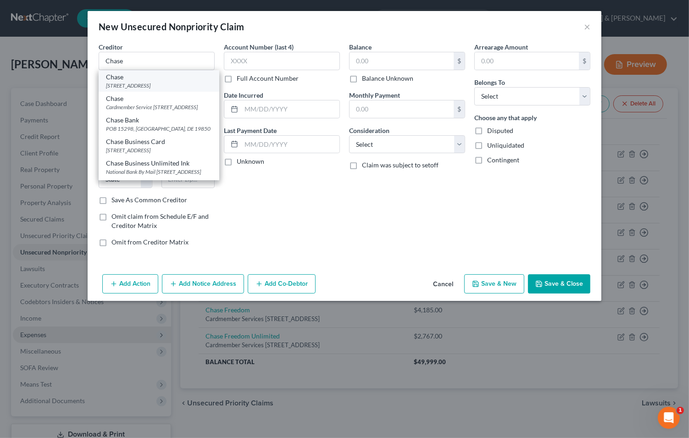
type input "19850-5369"
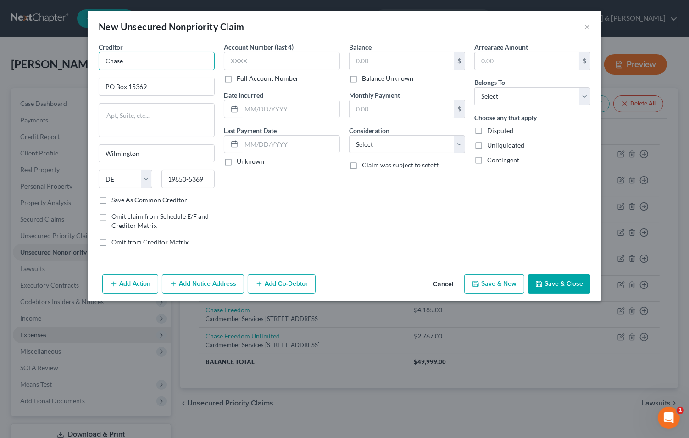
click at [155, 60] on input "Chase" at bounding box center [157, 61] width 116 height 18
type input "Chase Sapphire Preferred"
click at [538, 280] on icon "button" at bounding box center [539, 283] width 7 height 7
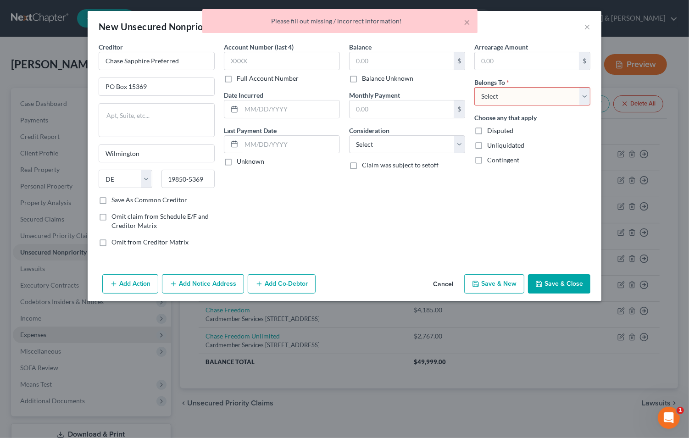
click at [583, 94] on select "Select Debtor 1 Only Debtor 2 Only Debtor 1 And Debtor 2 Only At Least One Of T…" at bounding box center [533, 96] width 116 height 18
select select "0"
click at [475, 87] on select "Select Debtor 1 Only Debtor 2 Only Debtor 1 And Debtor 2 Only At Least One Of T…" at bounding box center [533, 96] width 116 height 18
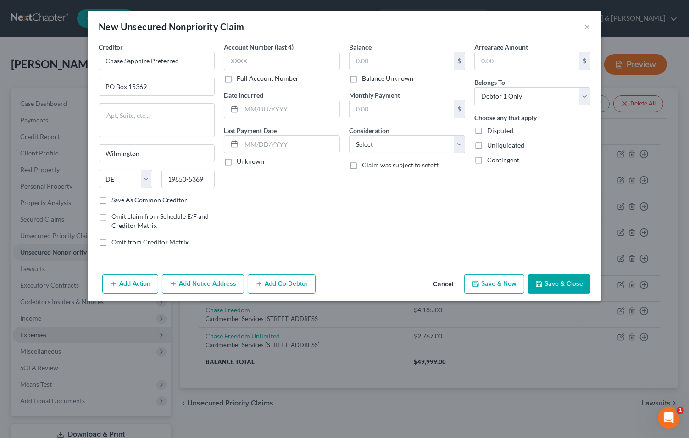
click at [563, 287] on button "Save & Close" at bounding box center [559, 284] width 62 height 19
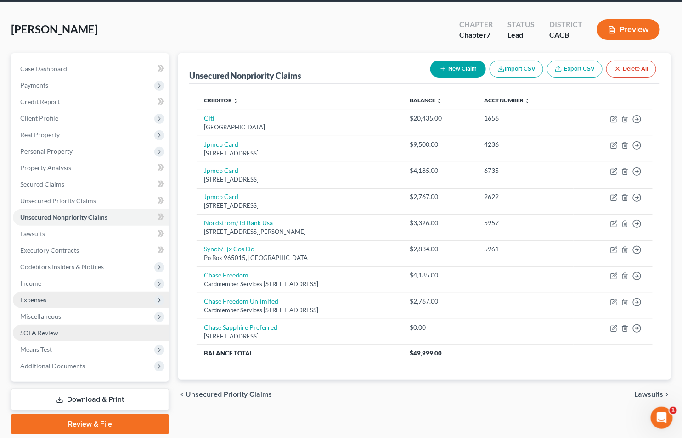
scroll to position [51, 0]
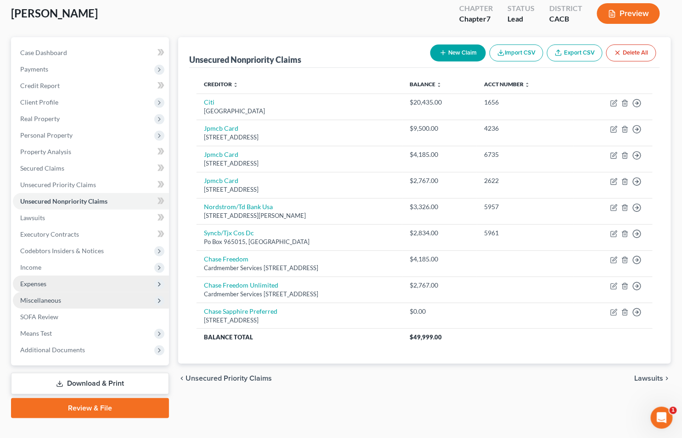
click at [47, 297] on span "Miscellaneous" at bounding box center [40, 301] width 41 height 8
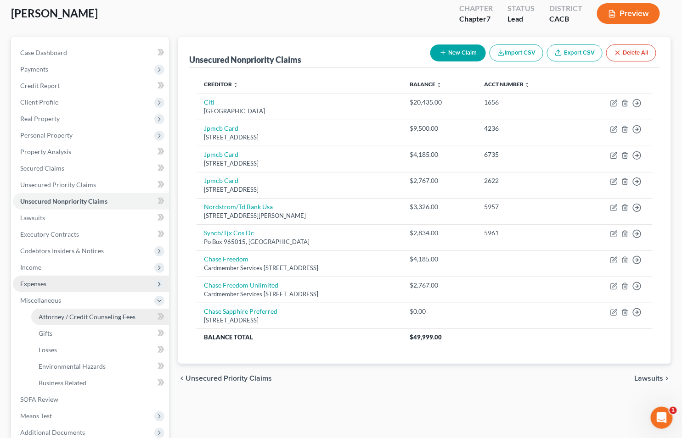
click at [63, 310] on link "Attorney / Credit Counseling Fees" at bounding box center [100, 317] width 138 height 17
select select "2"
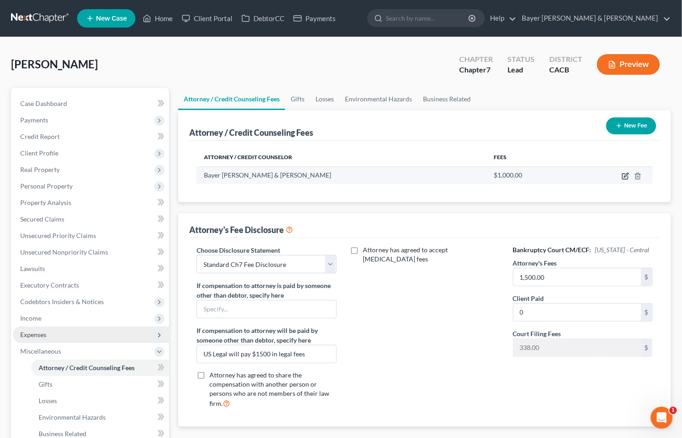
click at [624, 176] on icon "button" at bounding box center [626, 175] width 4 height 4
select select "4"
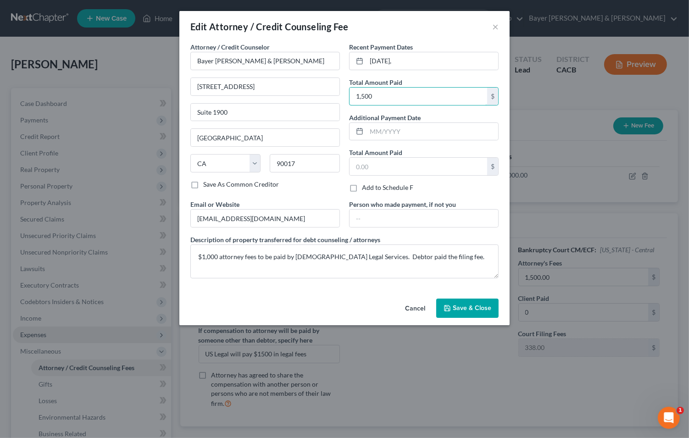
type input "1,500"
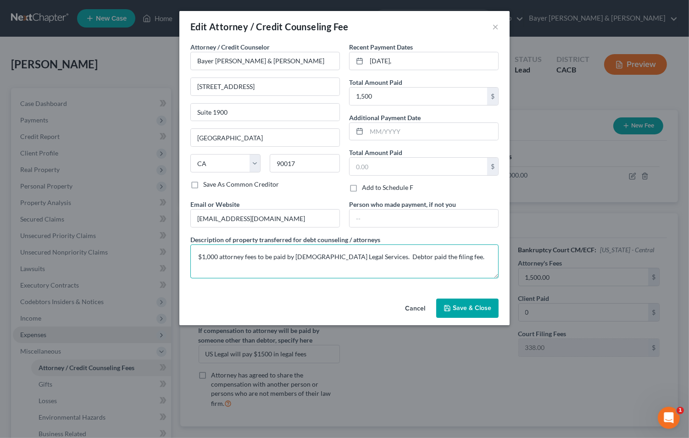
click at [209, 255] on textarea "$1,000 attorney fees to be paid by [DEMOGRAPHIC_DATA] Legal Services. Debtor pa…" at bounding box center [344, 262] width 308 height 34
type textarea "$1,500 attorney fees to be paid by [DEMOGRAPHIC_DATA] Legal Services. Debtor pa…"
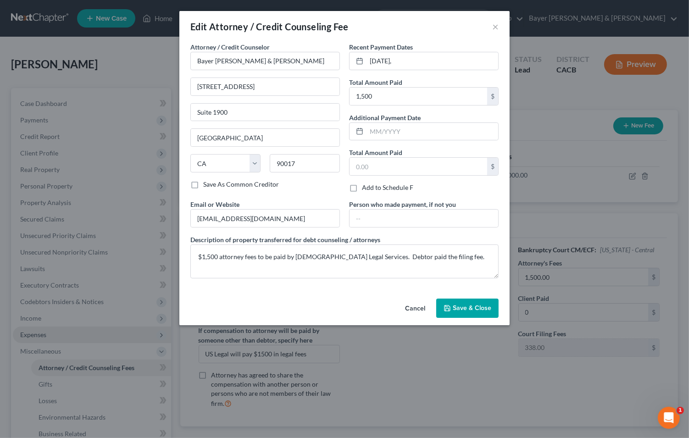
click at [474, 312] on span "Save & Close" at bounding box center [472, 308] width 39 height 8
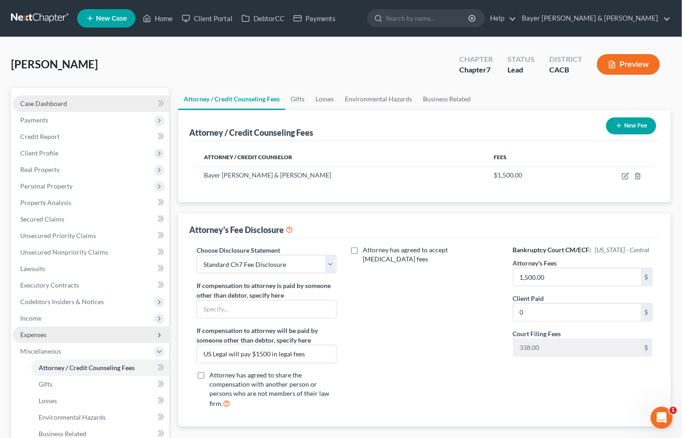
click at [100, 98] on link "Case Dashboard" at bounding box center [91, 103] width 156 height 17
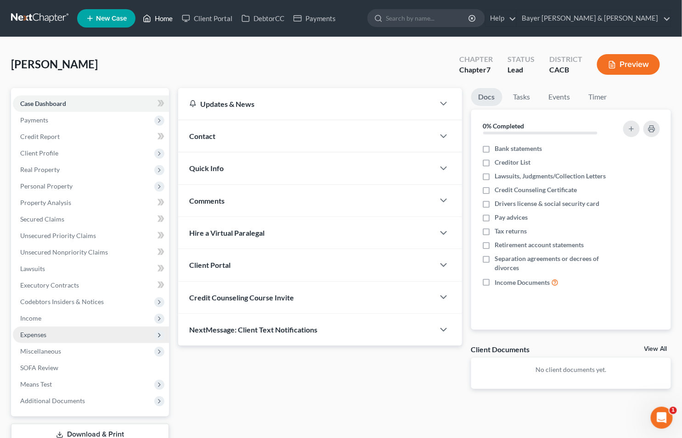
click at [161, 17] on link "Home" at bounding box center [157, 18] width 39 height 17
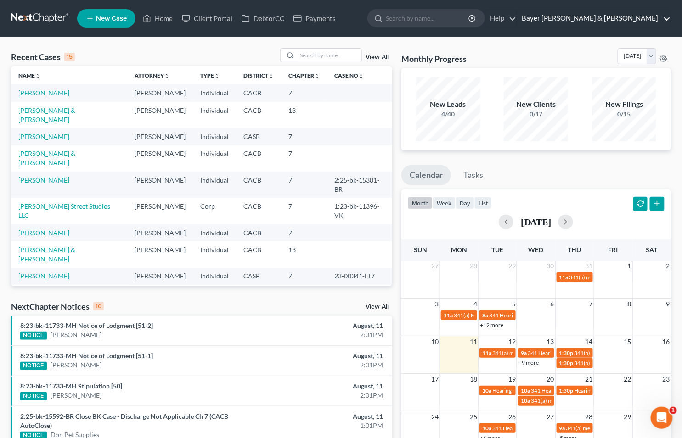
click at [666, 18] on link "Bayer [PERSON_NAME] & [PERSON_NAME]" at bounding box center [593, 18] width 153 height 17
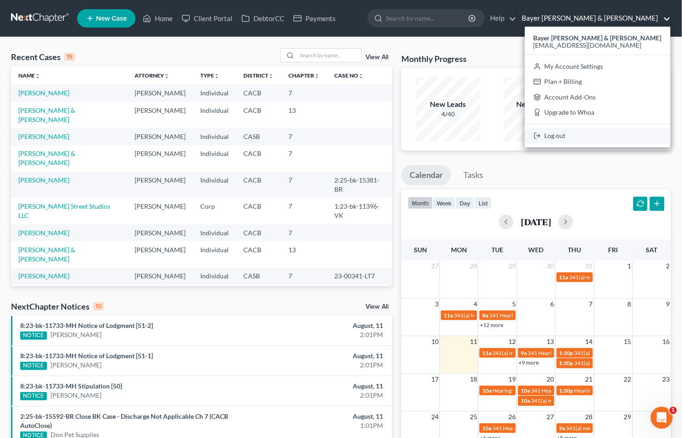
click at [592, 136] on link "Log out" at bounding box center [598, 136] width 146 height 16
